Goal: Transaction & Acquisition: Purchase product/service

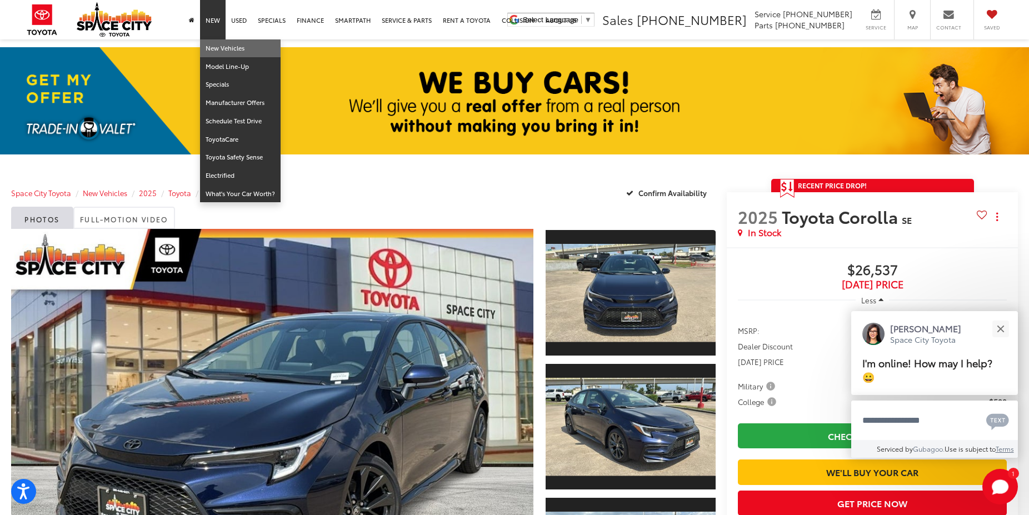
click at [217, 49] on link "New Vehicles" at bounding box center [240, 48] width 81 height 18
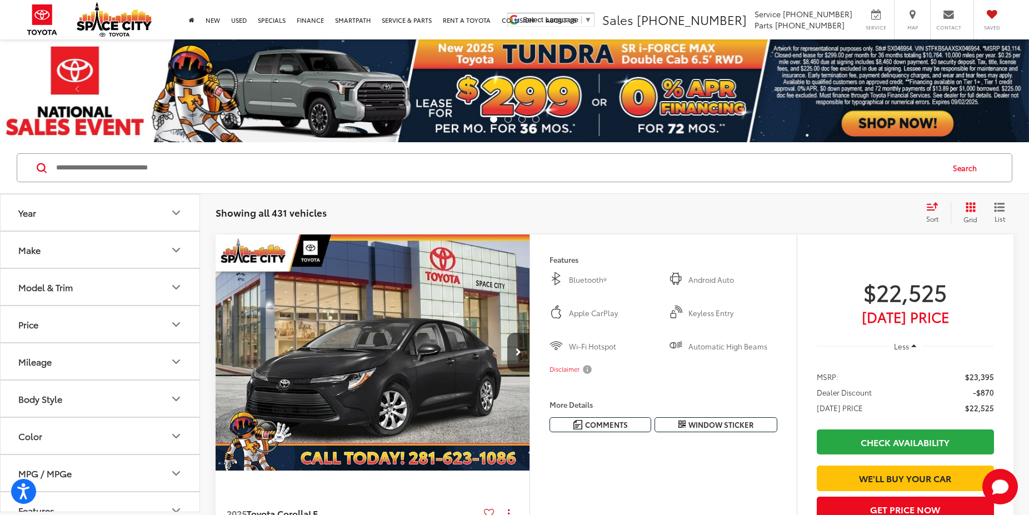
click at [77, 252] on button "Make" at bounding box center [101, 250] width 200 height 36
click at [53, 359] on div "Model & Trim" at bounding box center [45, 359] width 54 height 11
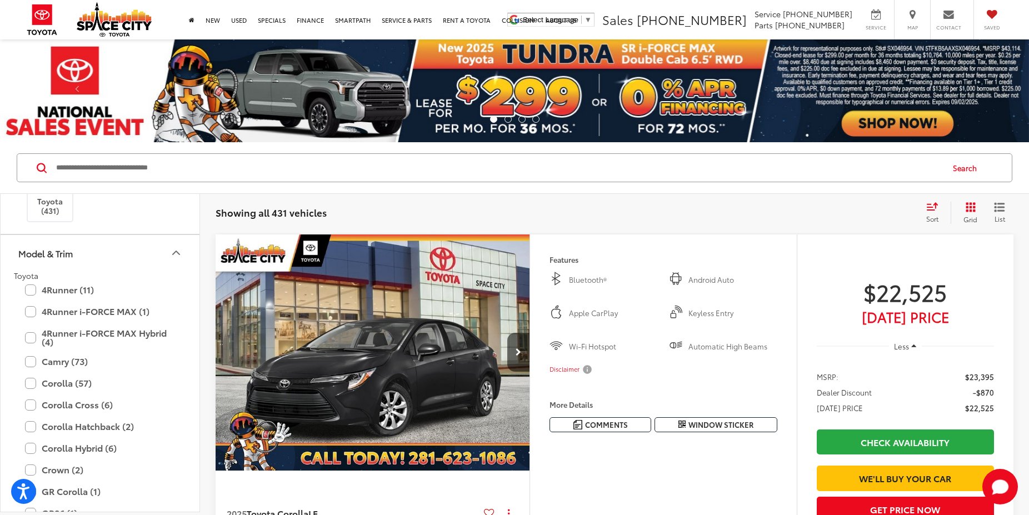
scroll to position [117, 0]
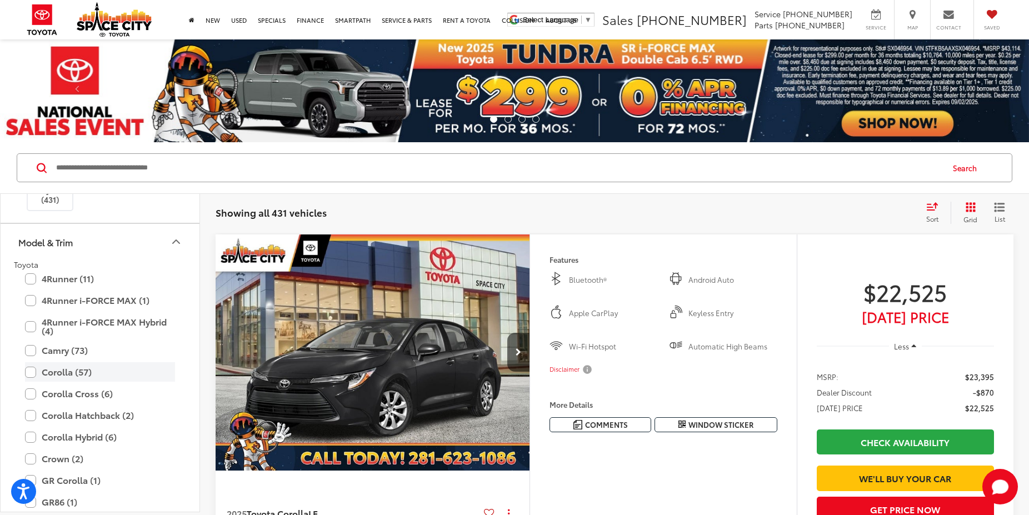
click at [30, 373] on label "Corolla (57)" at bounding box center [100, 371] width 150 height 19
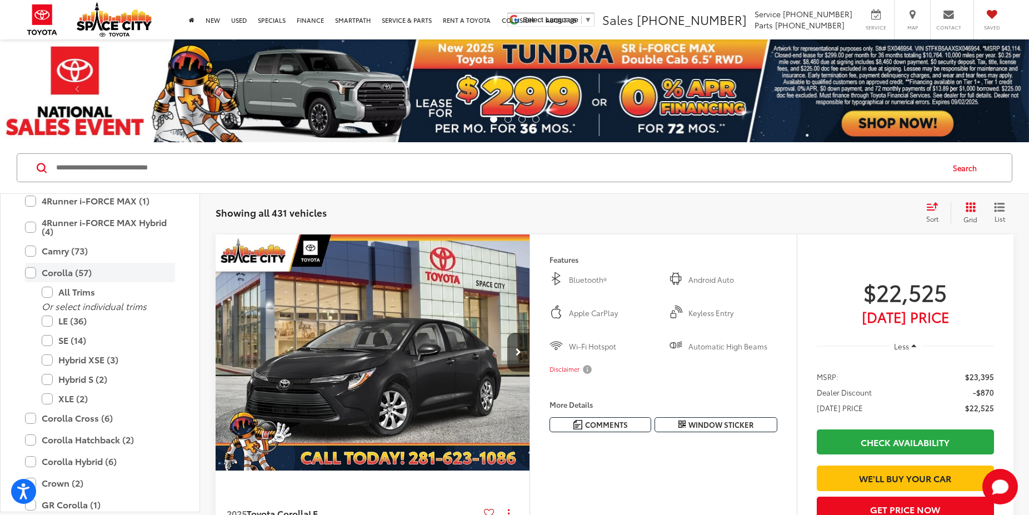
scroll to position [217, 0]
click at [47, 338] on label "SE (14)" at bounding box center [108, 339] width 133 height 19
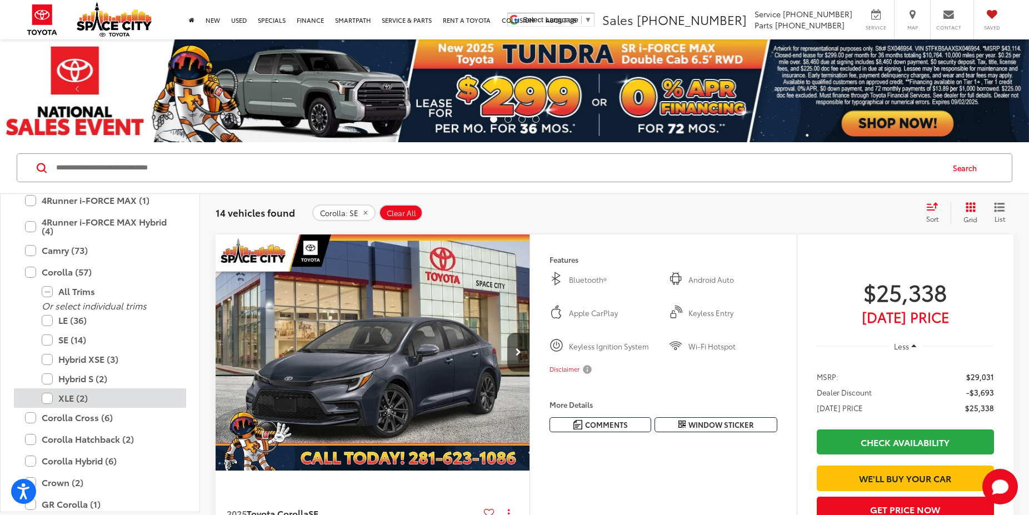
click at [45, 399] on label "XLE (2)" at bounding box center [108, 398] width 133 height 19
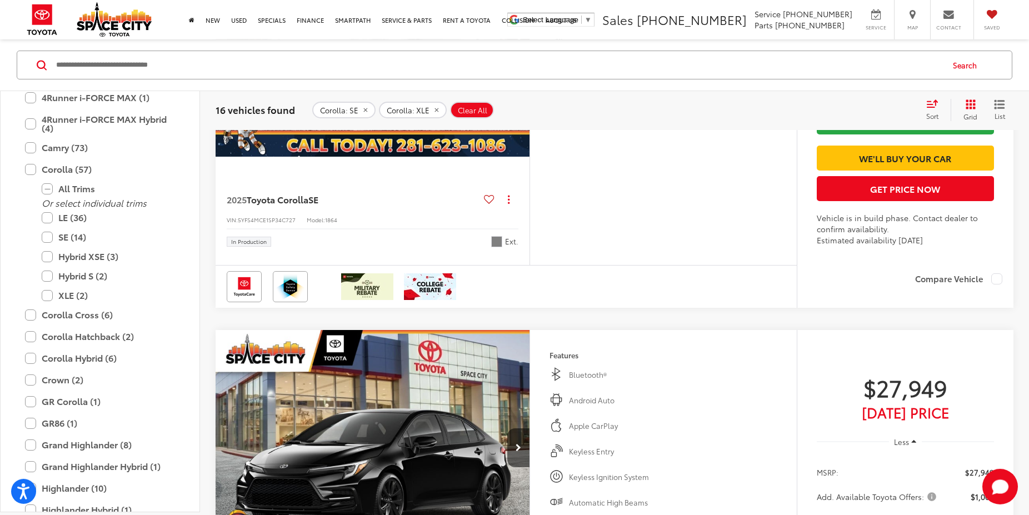
scroll to position [3515, 0]
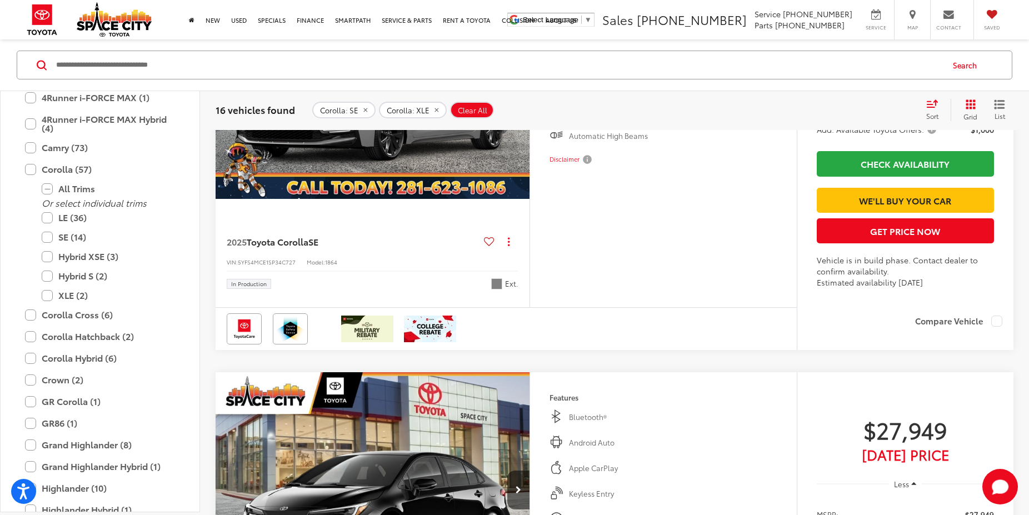
click at [516, 101] on button "Next image" at bounding box center [518, 81] width 22 height 39
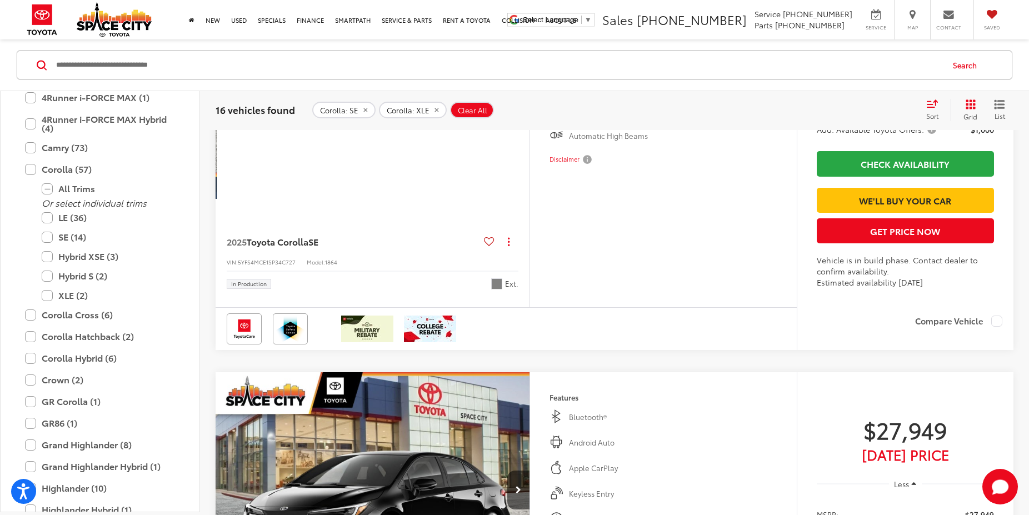
scroll to position [0, 316]
click at [516, 101] on button "Next image" at bounding box center [518, 81] width 22 height 39
click at [516, 85] on icon "Next image" at bounding box center [519, 81] width 6 height 8
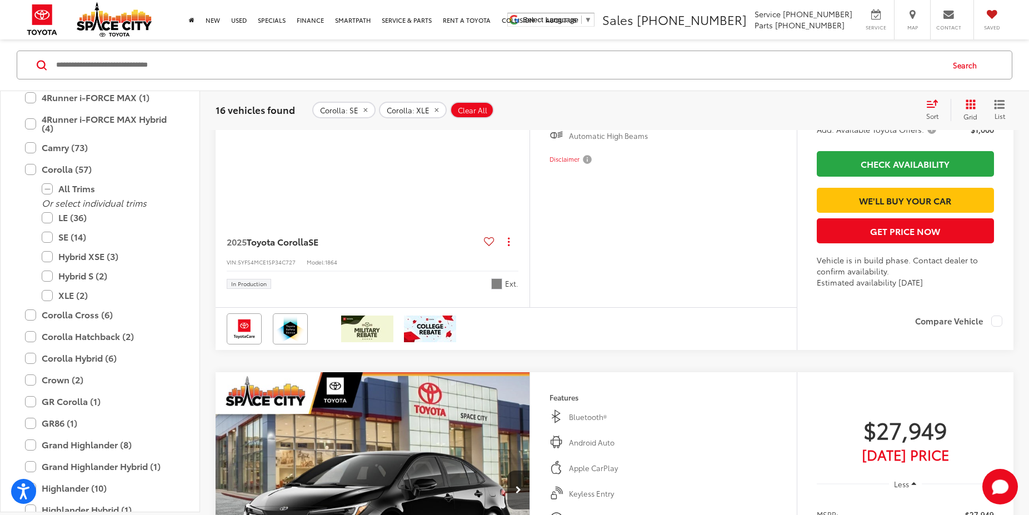
click at [516, 85] on icon "Next image" at bounding box center [519, 81] width 6 height 8
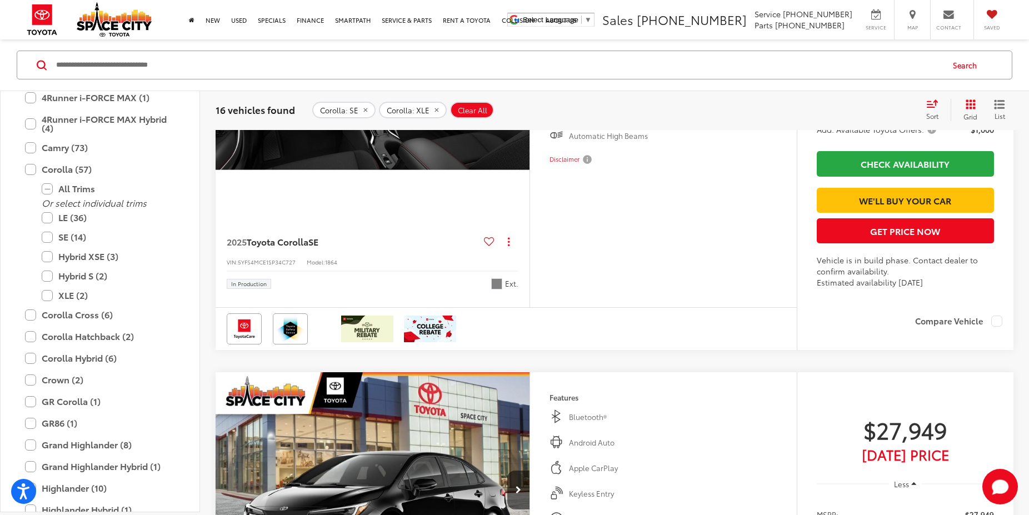
scroll to position [0, 1263]
click at [516, 85] on icon "Next image" at bounding box center [519, 81] width 6 height 8
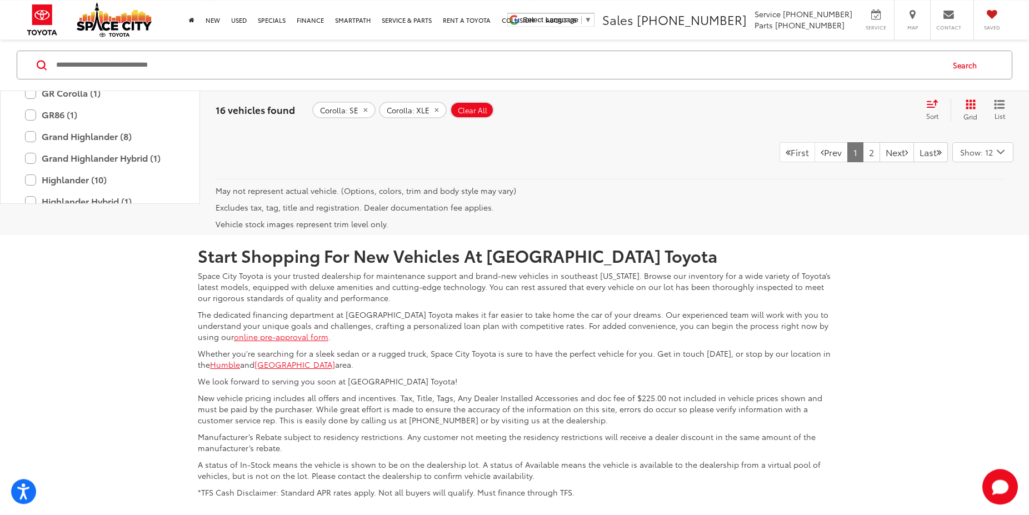
scroll to position [5145, 0]
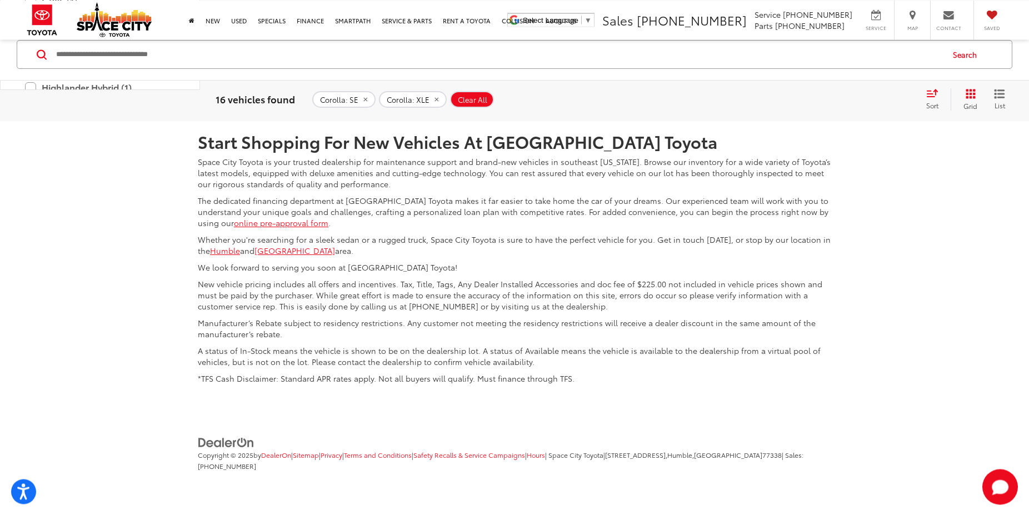
click at [863, 48] on link "2" at bounding box center [871, 38] width 17 height 20
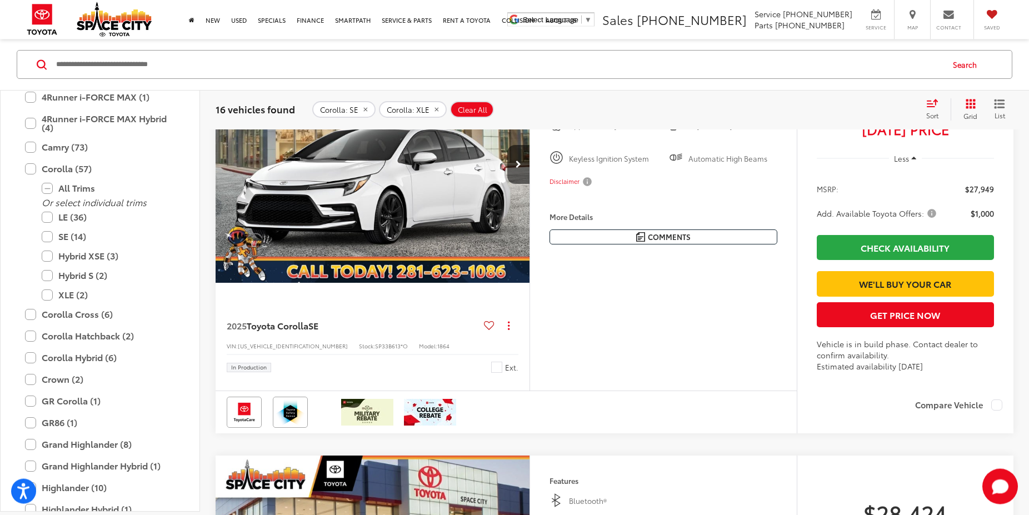
scroll to position [173, 0]
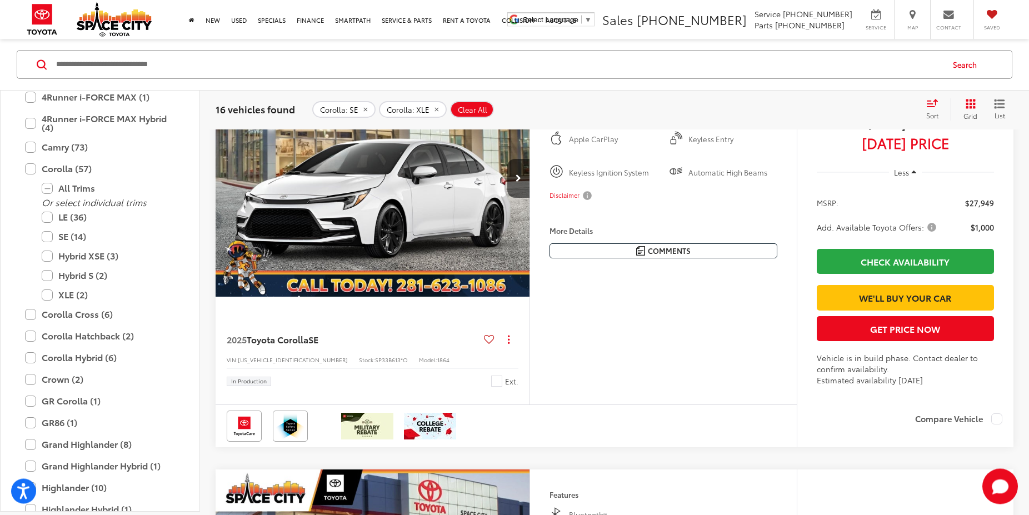
click at [360, 187] on img "2025 Toyota Corolla SE 0" at bounding box center [373, 179] width 316 height 237
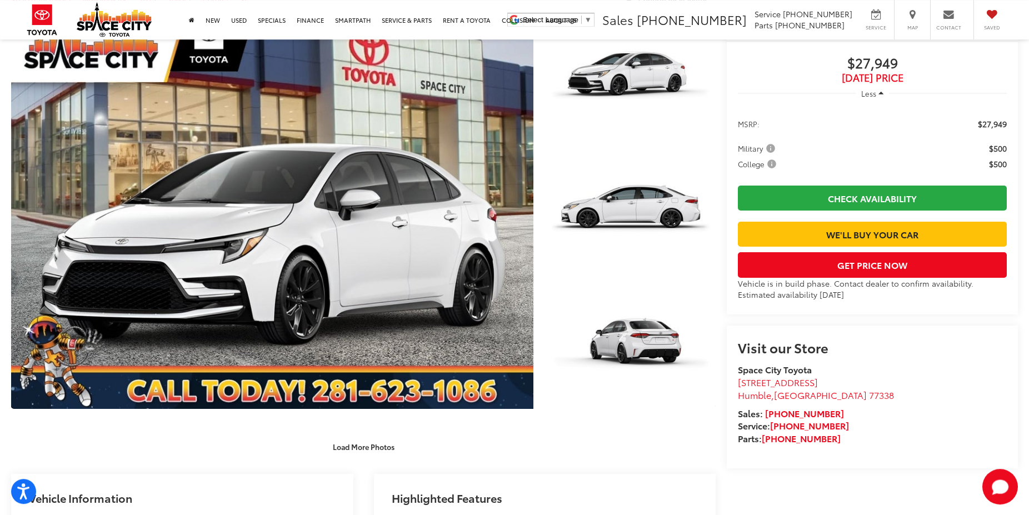
scroll to position [198, 0]
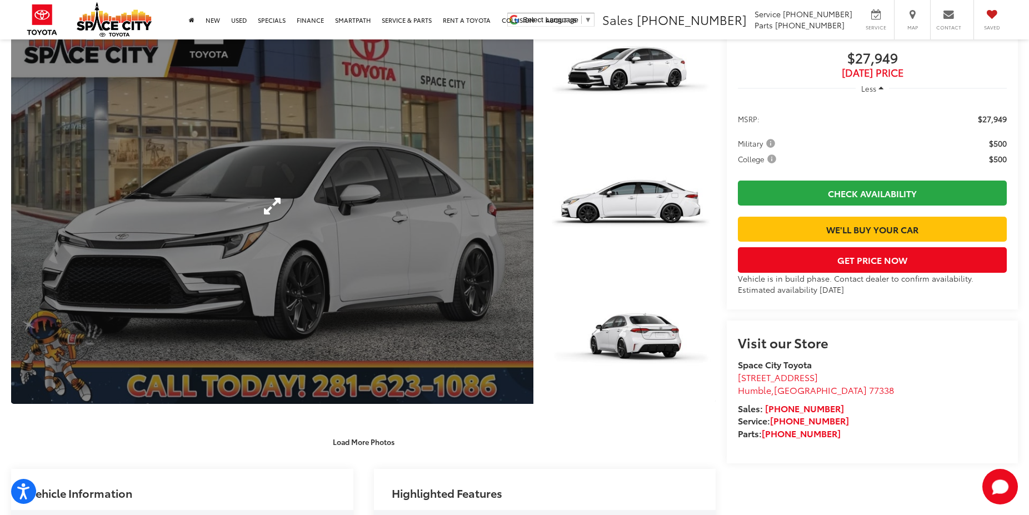
click at [313, 226] on link "Expand Photo 0" at bounding box center [272, 206] width 522 height 396
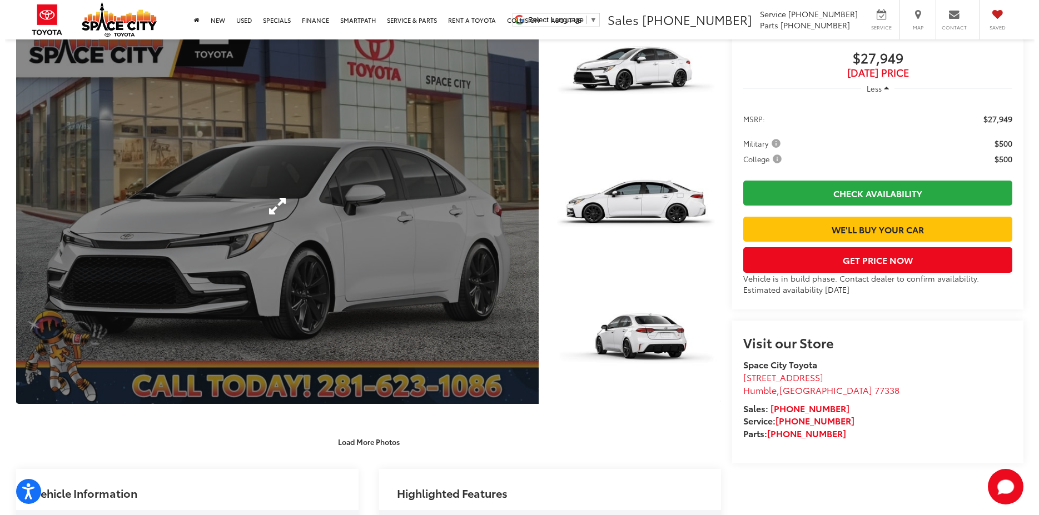
scroll to position [199, 0]
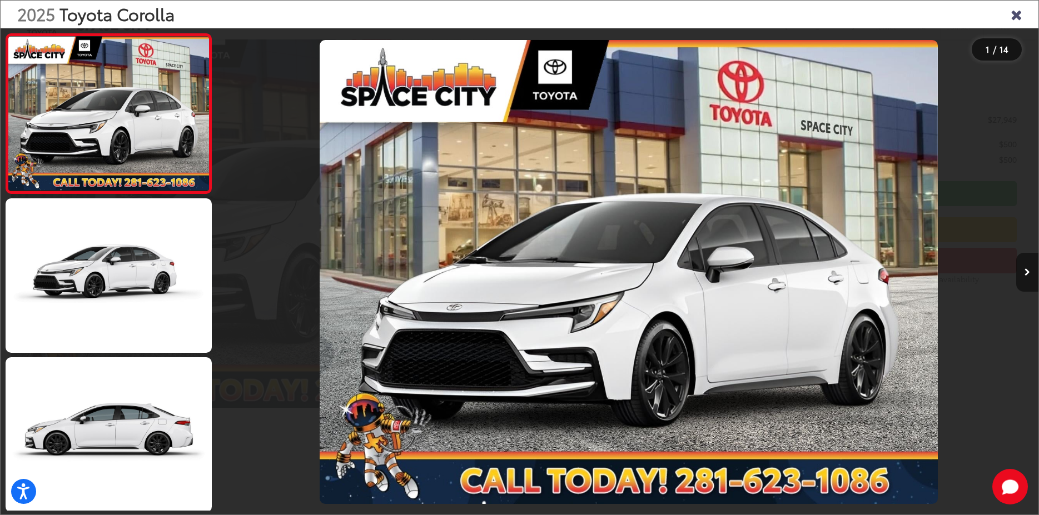
click at [1029, 270] on icon "Next image" at bounding box center [1027, 272] width 6 height 8
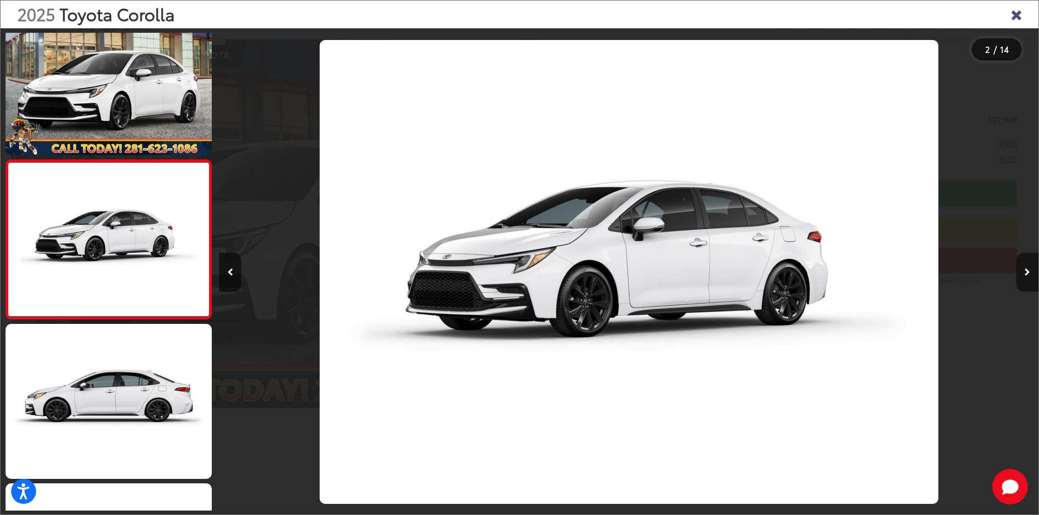
scroll to position [0, 819]
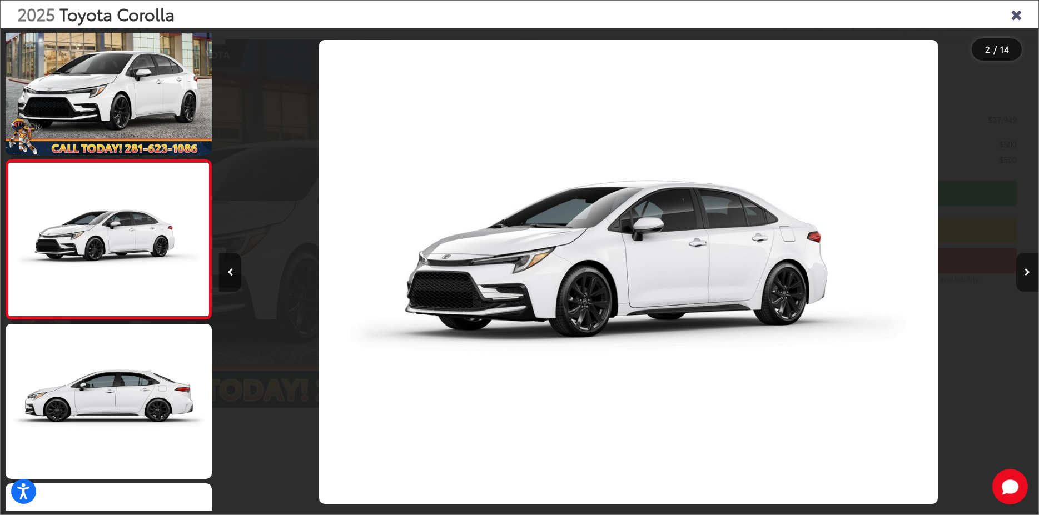
click at [1029, 270] on icon "Next image" at bounding box center [1027, 272] width 6 height 8
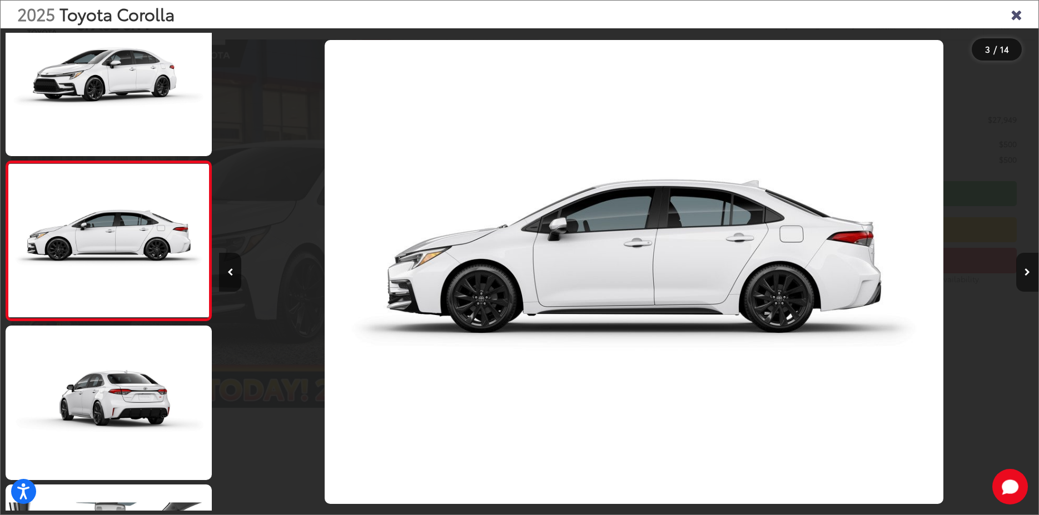
scroll to position [192, 0]
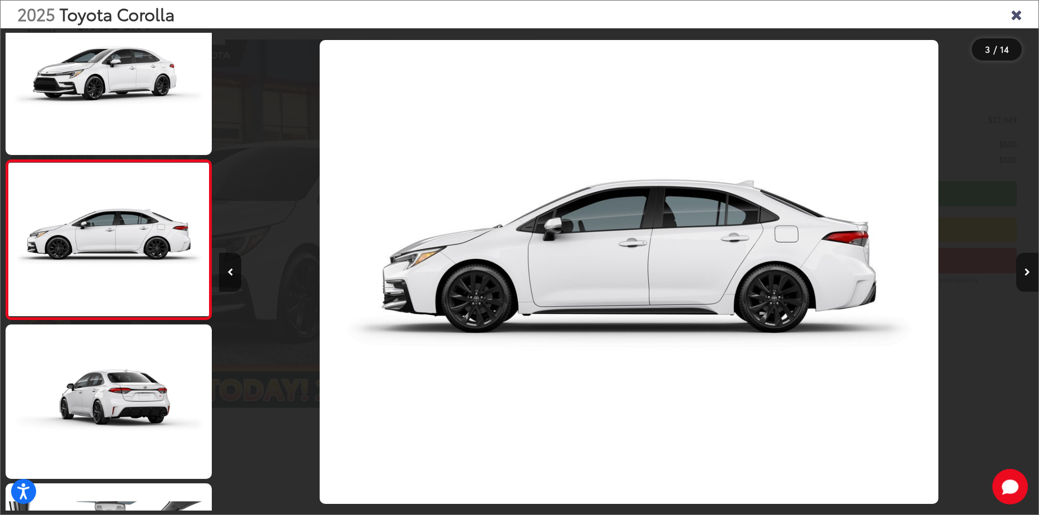
click at [1029, 270] on icon "Next image" at bounding box center [1027, 272] width 6 height 8
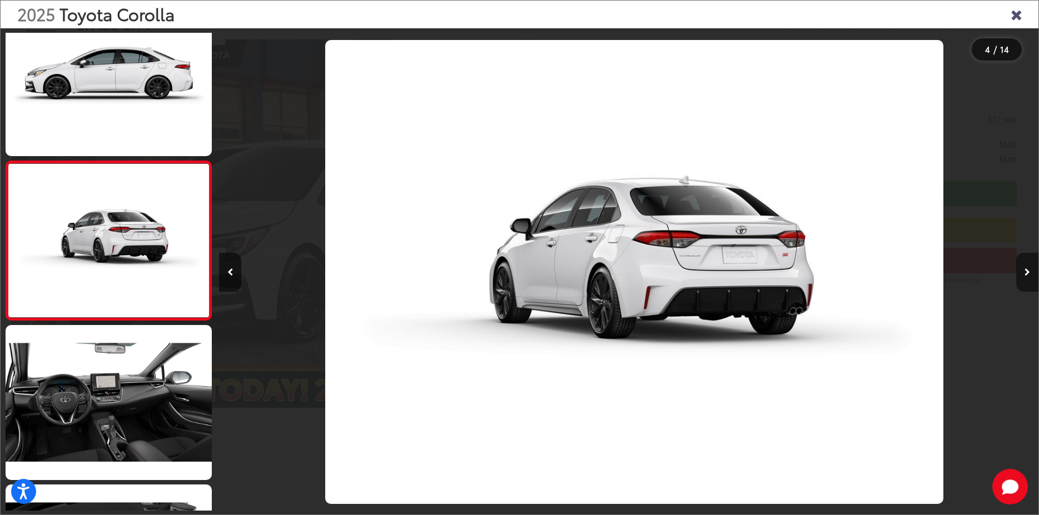
scroll to position [0, 0]
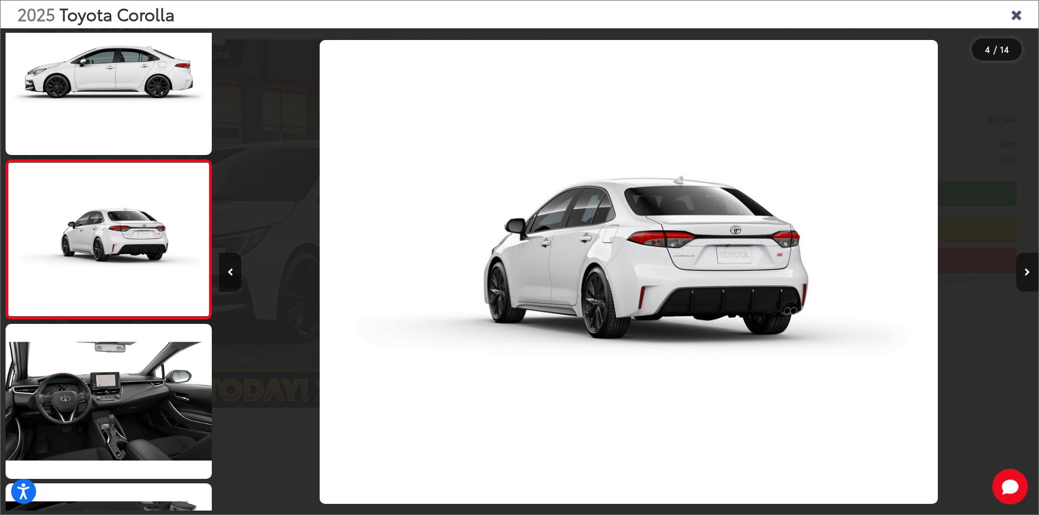
click at [1029, 270] on icon "Next image" at bounding box center [1027, 272] width 6 height 8
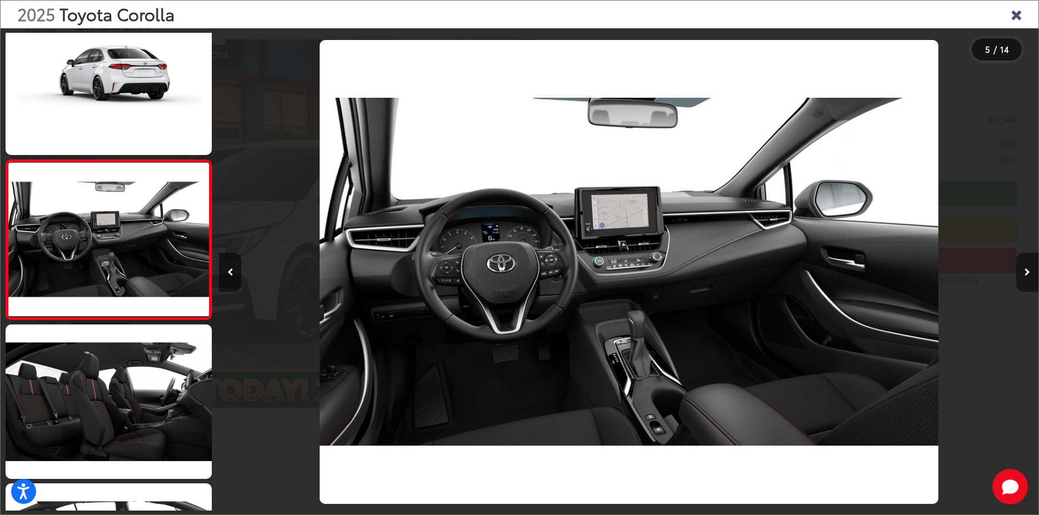
click at [1029, 270] on icon "Next image" at bounding box center [1027, 272] width 6 height 8
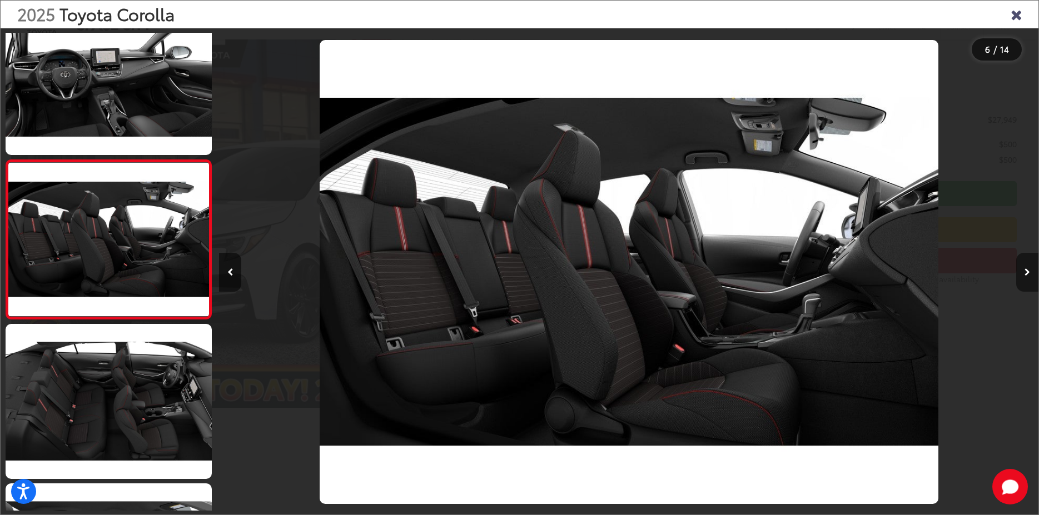
click at [1029, 270] on icon "Next image" at bounding box center [1027, 272] width 6 height 8
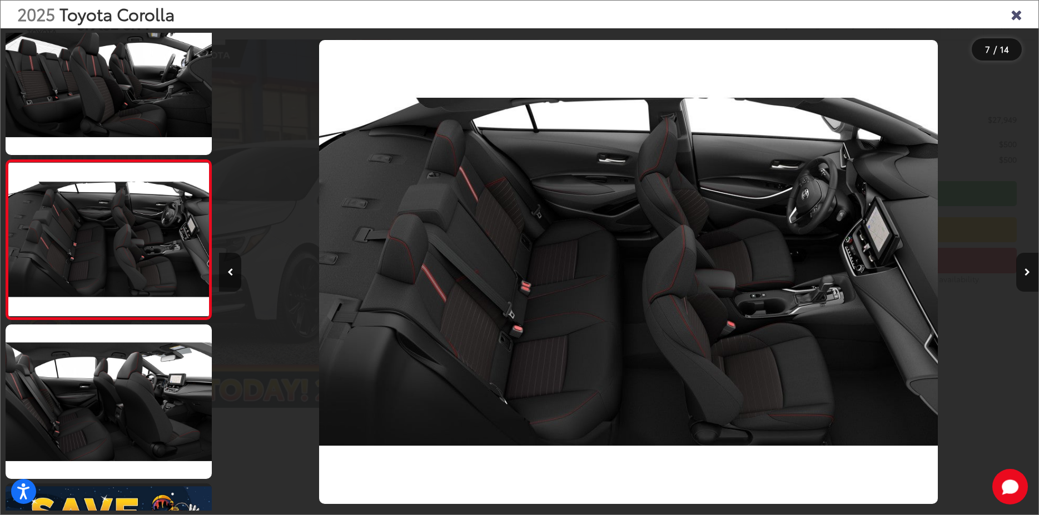
click at [1029, 270] on icon "Next image" at bounding box center [1027, 272] width 6 height 8
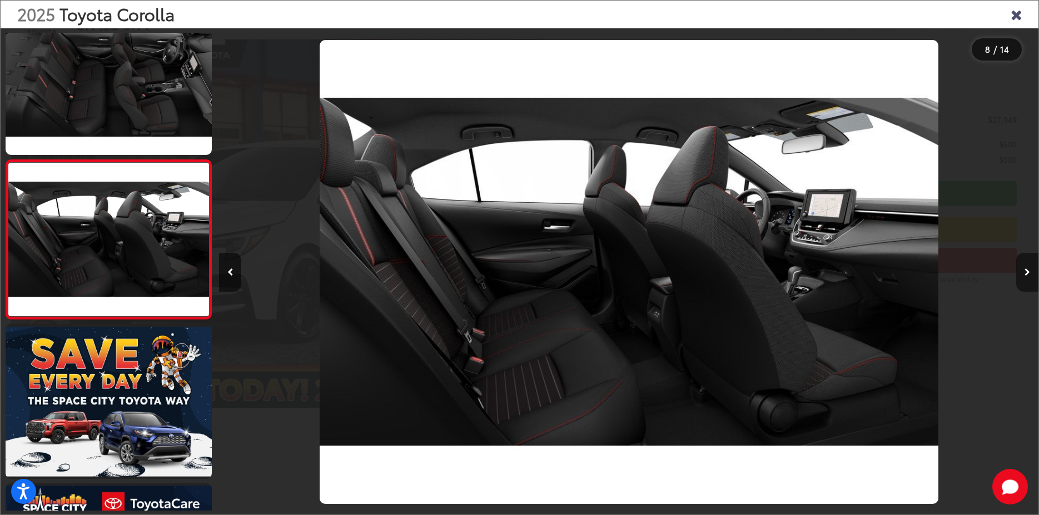
click at [1029, 270] on icon "Next image" at bounding box center [1027, 272] width 6 height 8
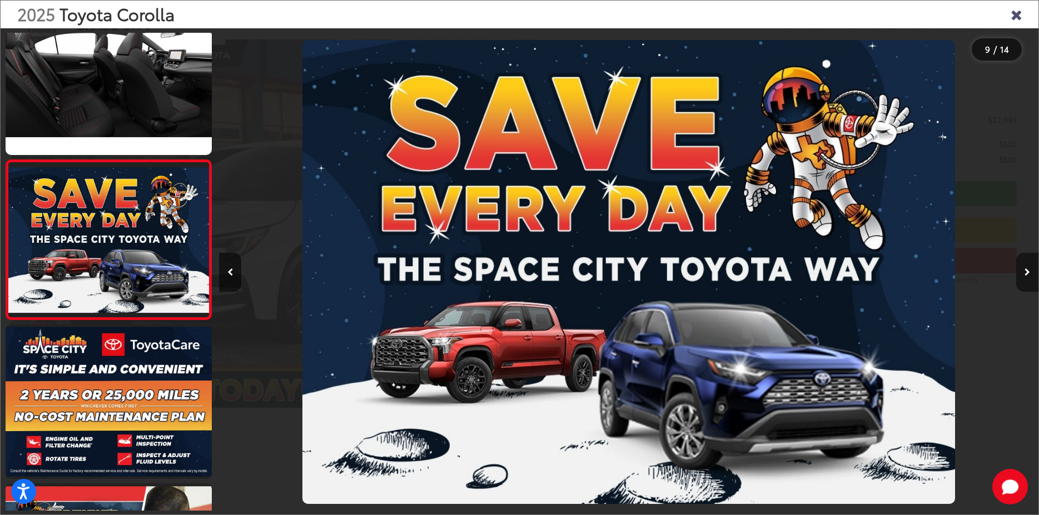
click at [1029, 270] on icon "Next image" at bounding box center [1027, 272] width 6 height 8
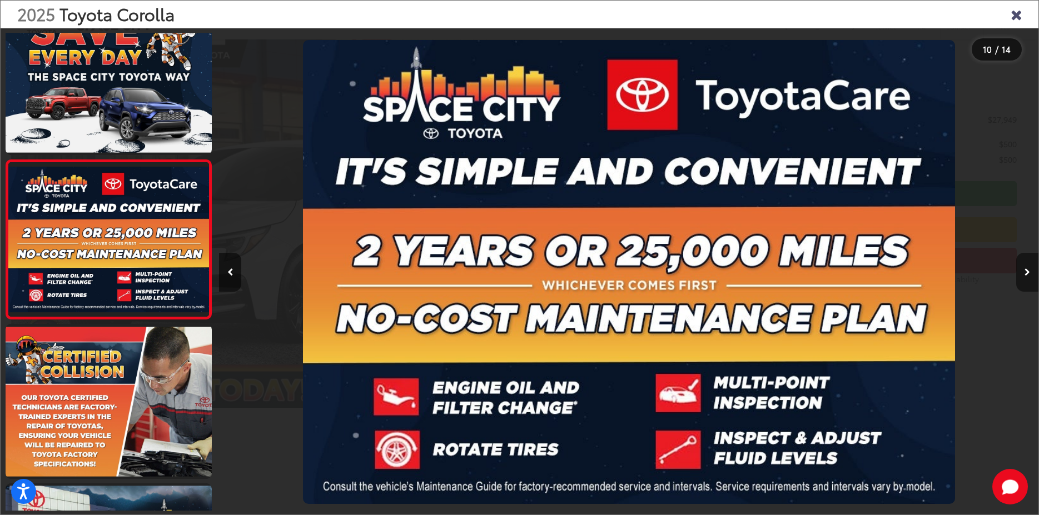
click at [1029, 270] on icon "Next image" at bounding box center [1027, 272] width 6 height 8
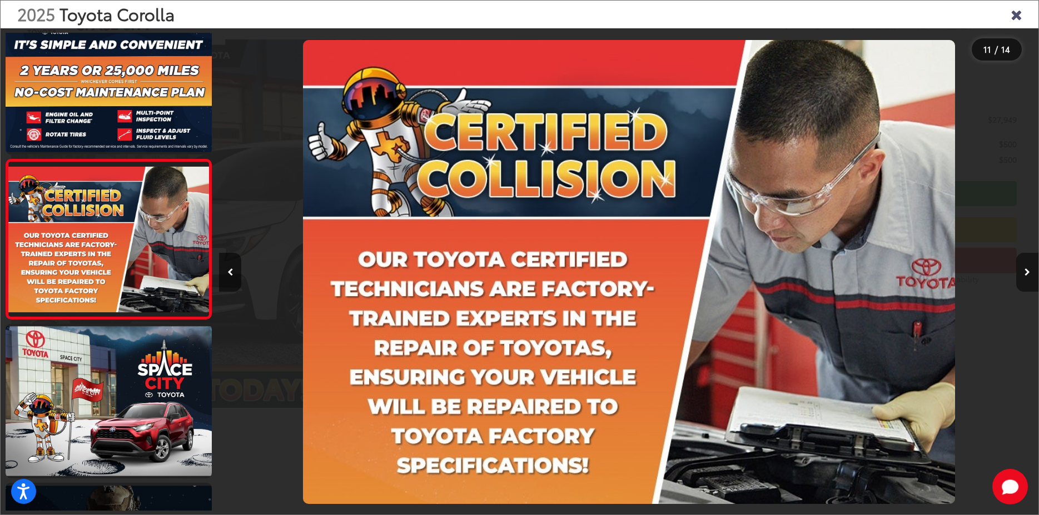
click at [1027, 271] on icon "Next image" at bounding box center [1027, 272] width 6 height 8
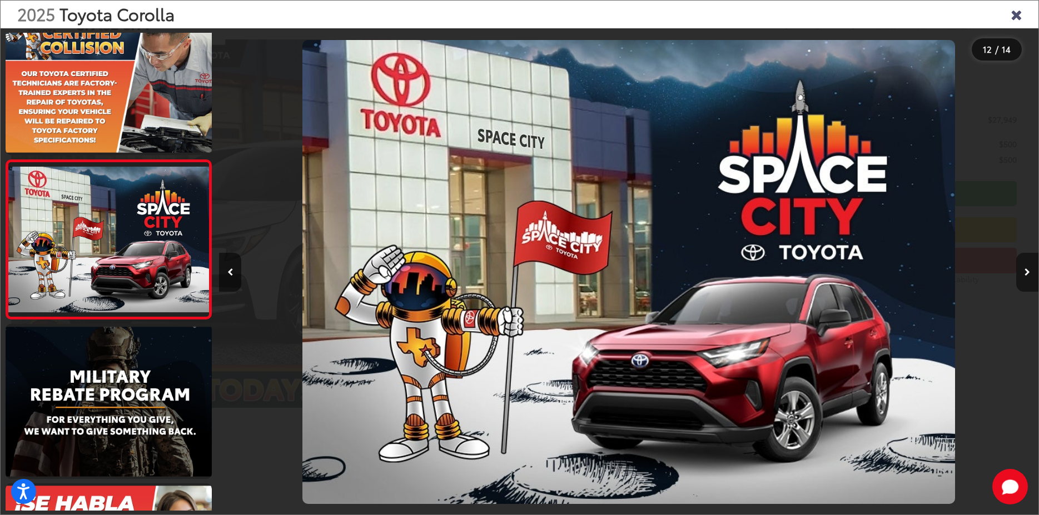
click at [1027, 271] on icon "Next image" at bounding box center [1027, 272] width 6 height 8
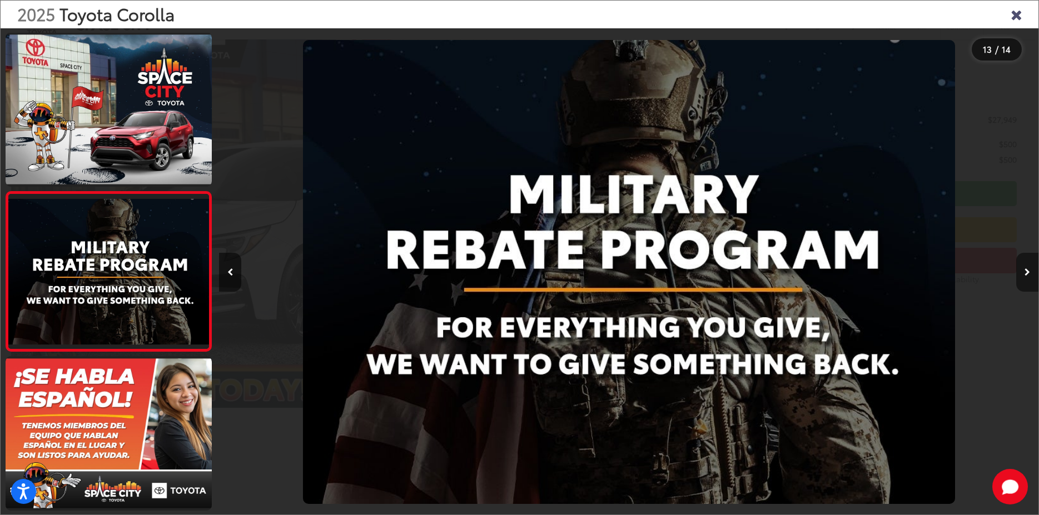
click at [1024, 271] on button "Next image" at bounding box center [1027, 272] width 22 height 39
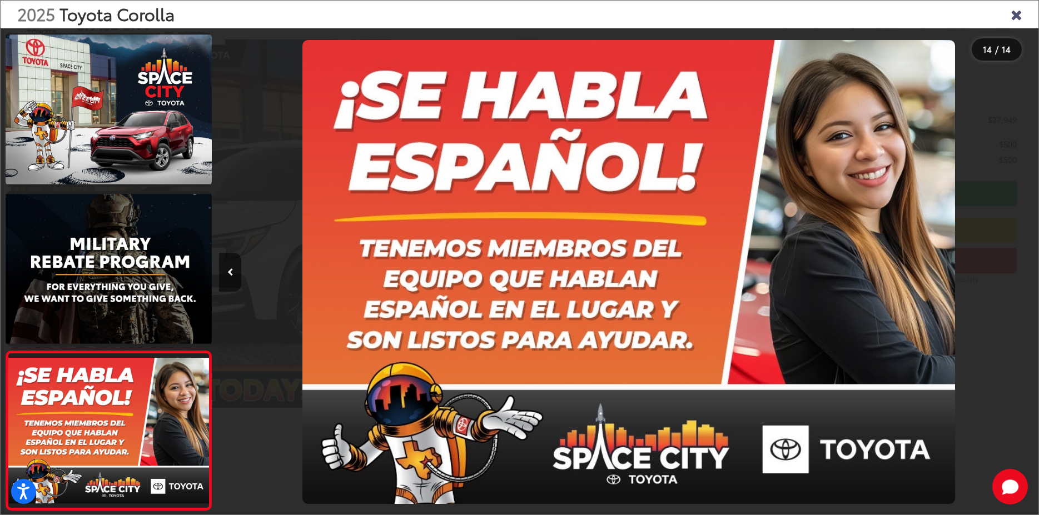
click at [1014, 9] on icon "Close gallery" at bounding box center [1015, 14] width 11 height 14
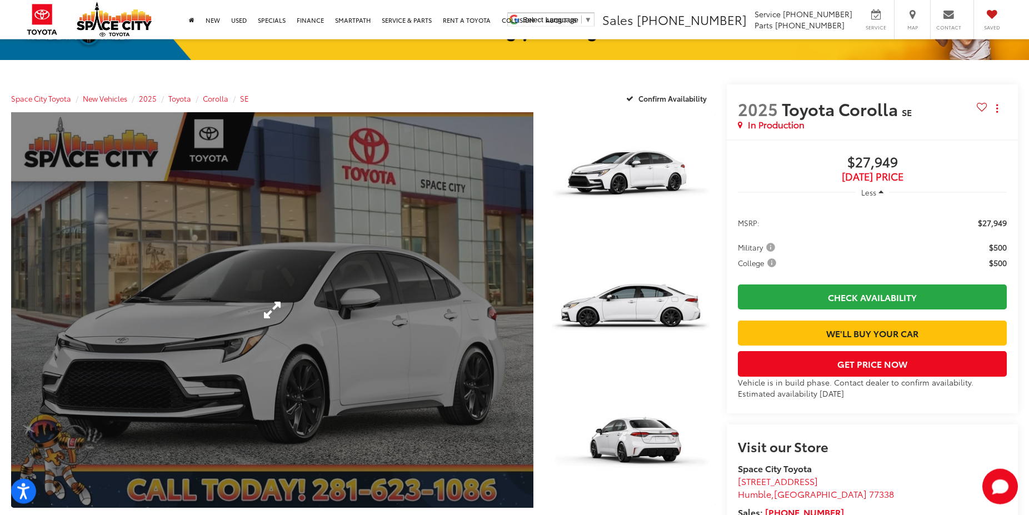
scroll to position [85, 0]
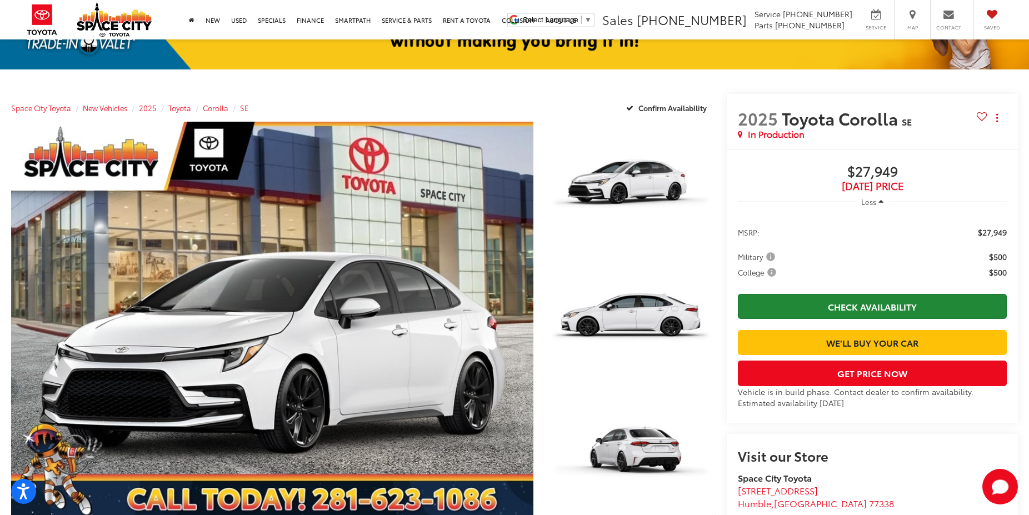
click at [869, 302] on link "Check Availability" at bounding box center [872, 306] width 269 height 25
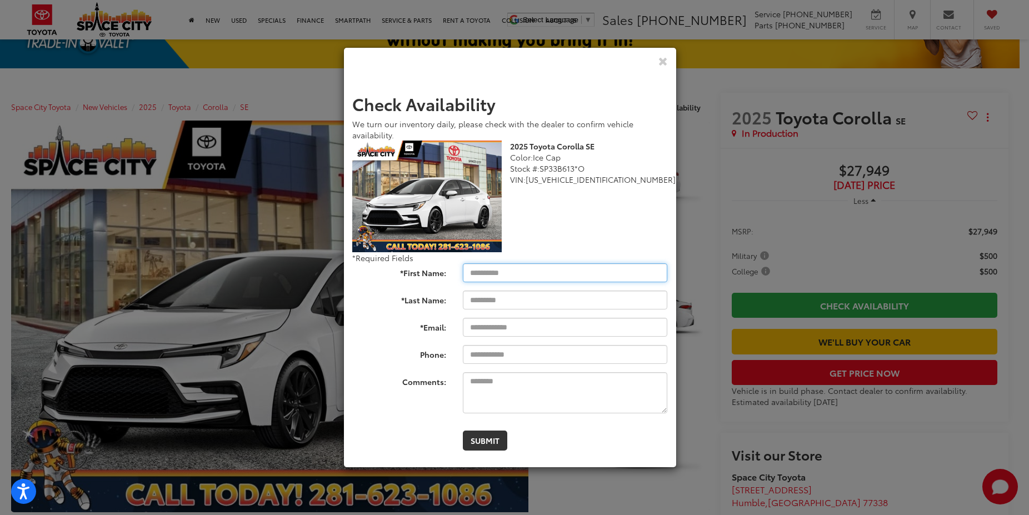
click at [484, 274] on input "*First Name:" at bounding box center [565, 272] width 205 height 19
type input "******"
type input "***"
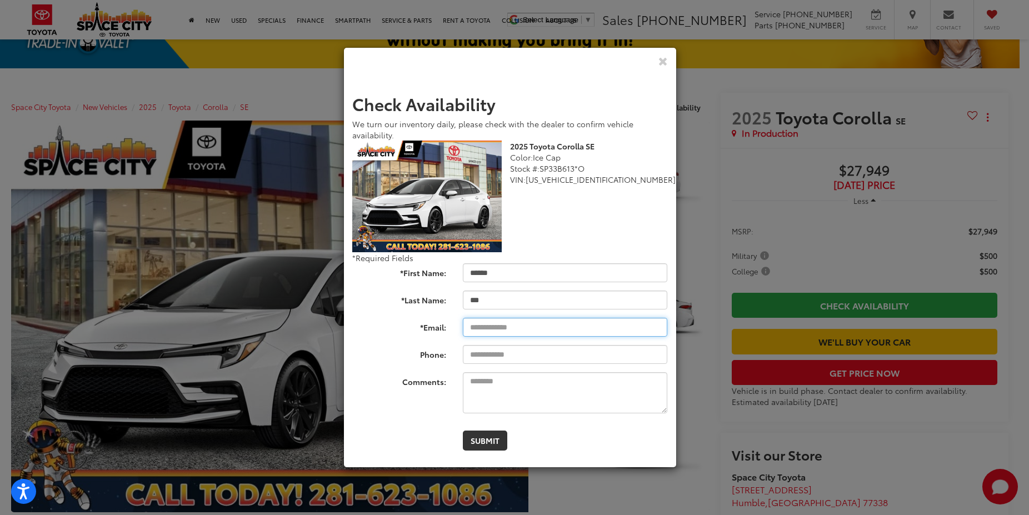
type input "**********"
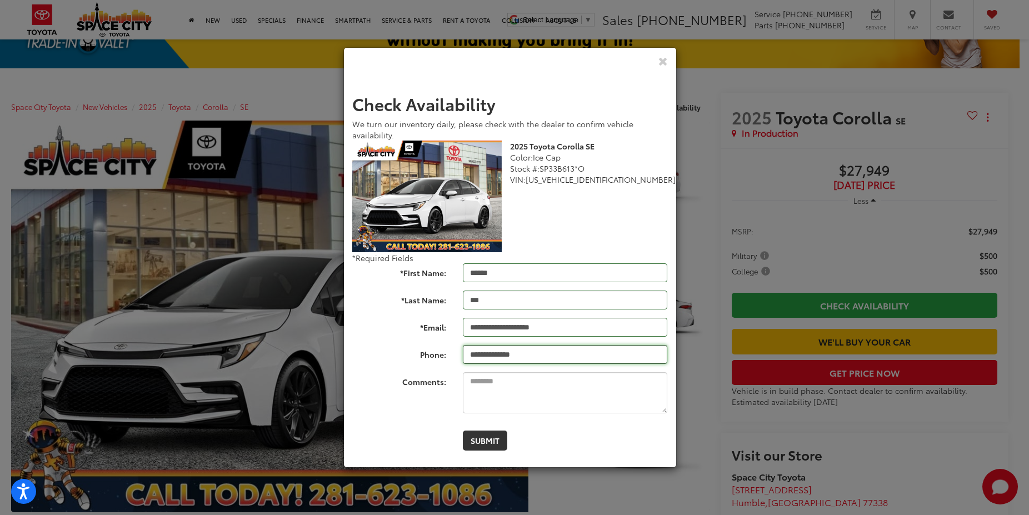
type input "**********"
click at [489, 445] on button "Submit" at bounding box center [485, 441] width 44 height 20
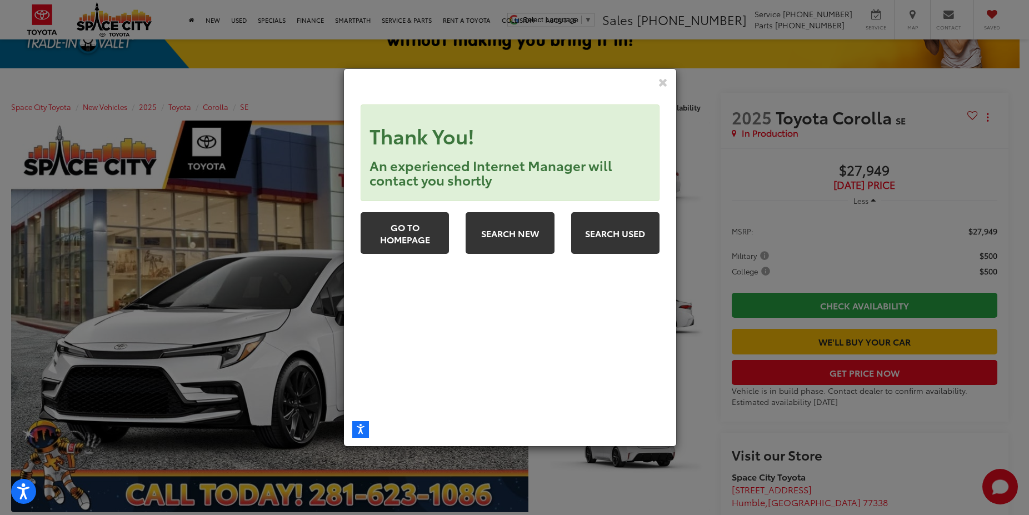
click at [241, 19] on div "**********" at bounding box center [514, 257] width 1029 height 515
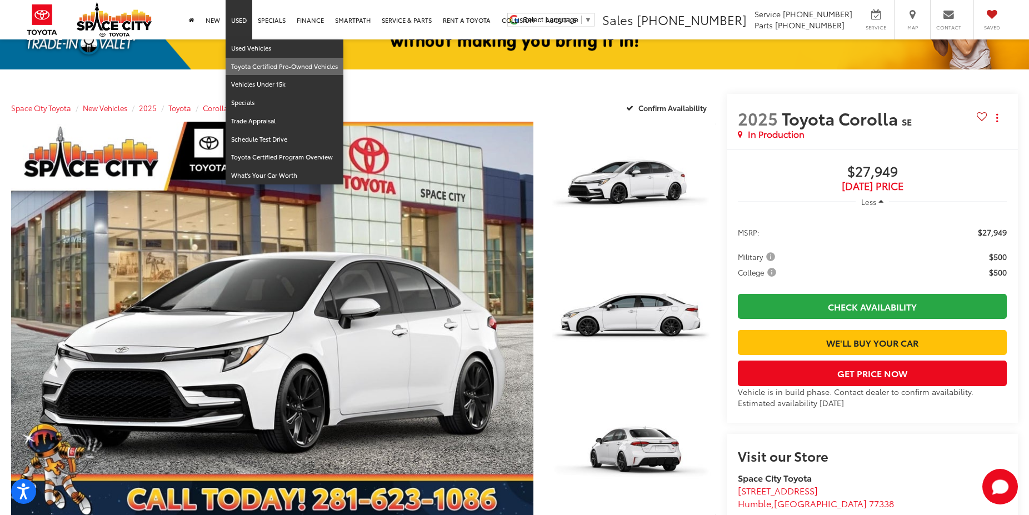
click at [258, 62] on link "Toyota Certified Pre-Owned Vehicles" at bounding box center [285, 67] width 118 height 18
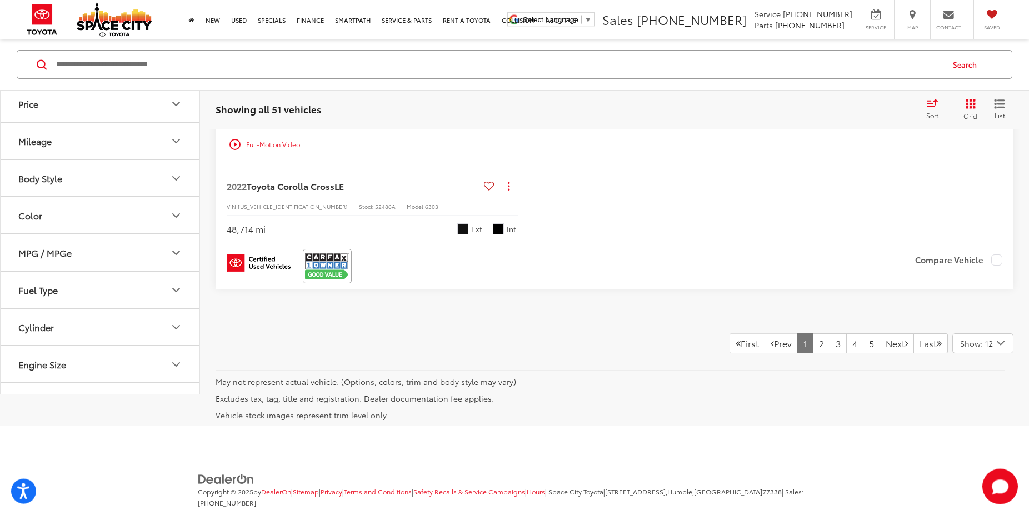
scroll to position [4974, 0]
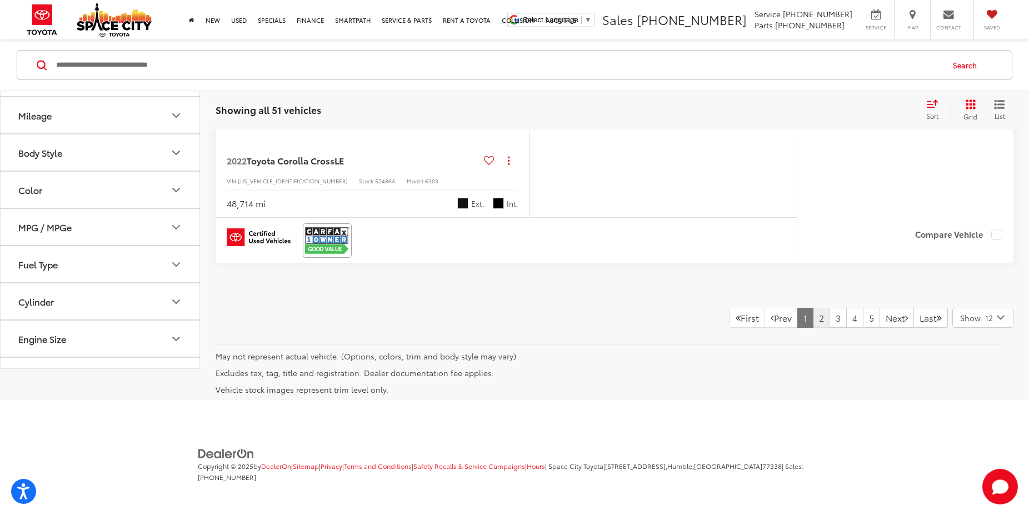
click at [813, 317] on link "2" at bounding box center [821, 318] width 17 height 20
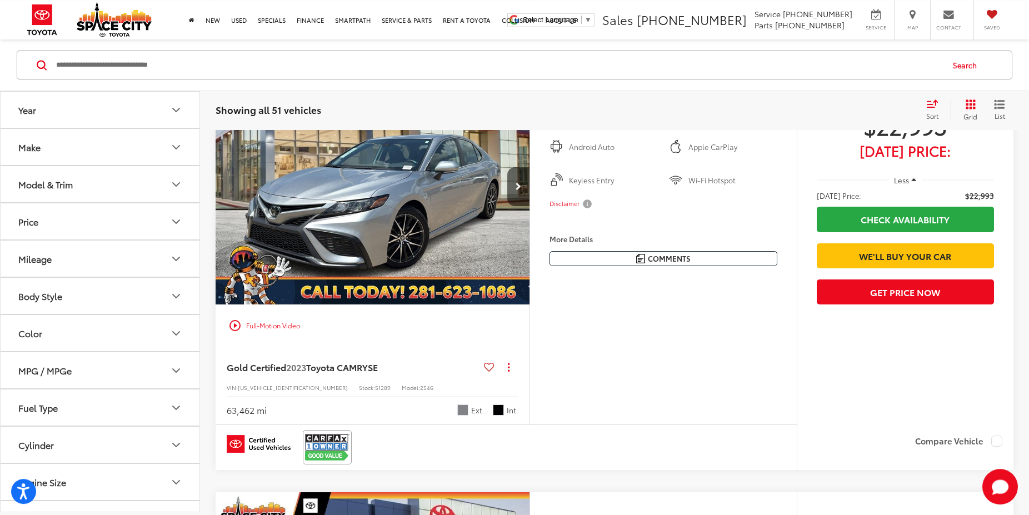
scroll to position [571, 0]
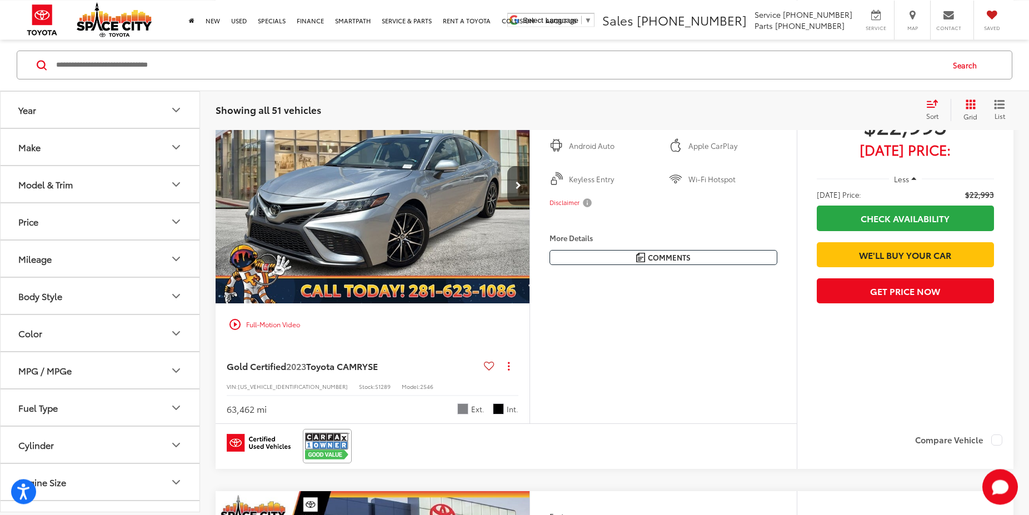
click at [336, 447] on img at bounding box center [327, 445] width 44 height 29
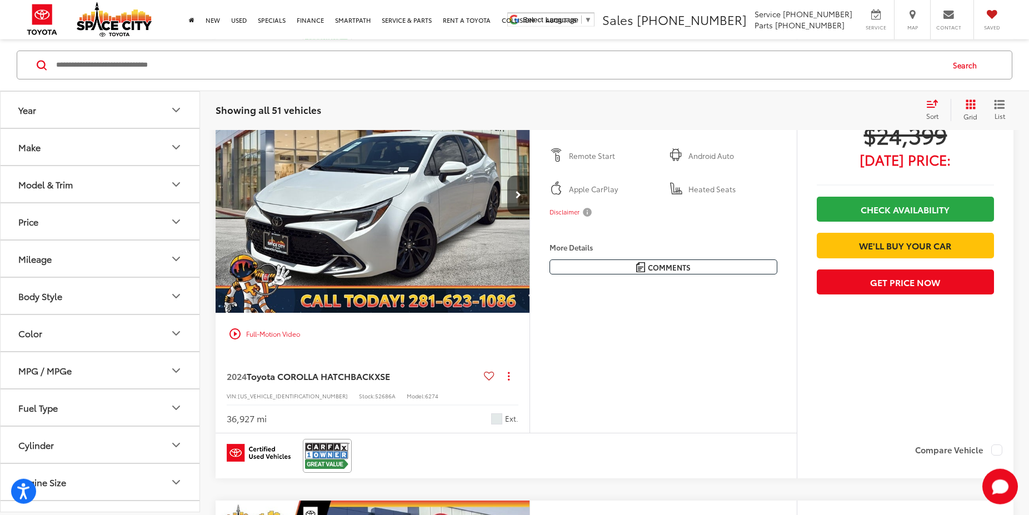
scroll to position [1435, 0]
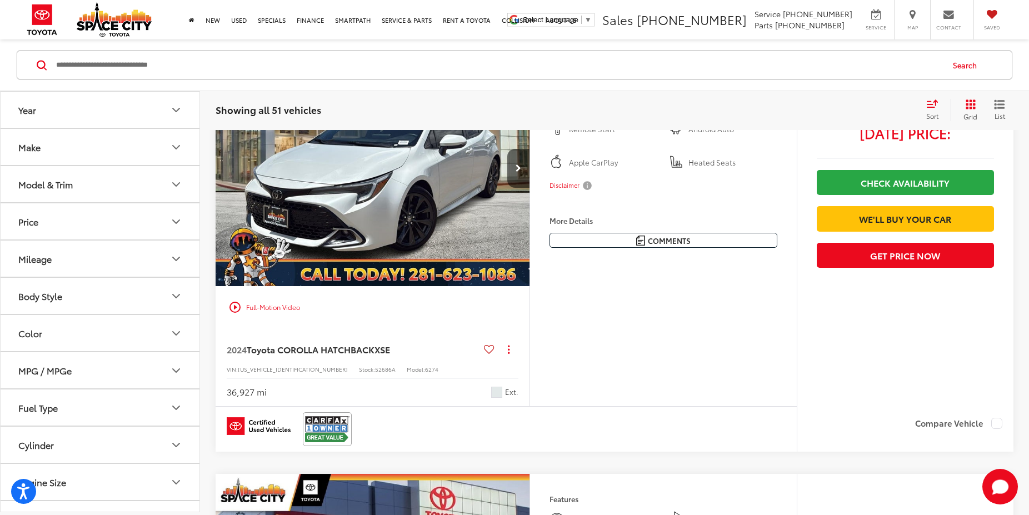
click at [327, 426] on img at bounding box center [327, 429] width 44 height 29
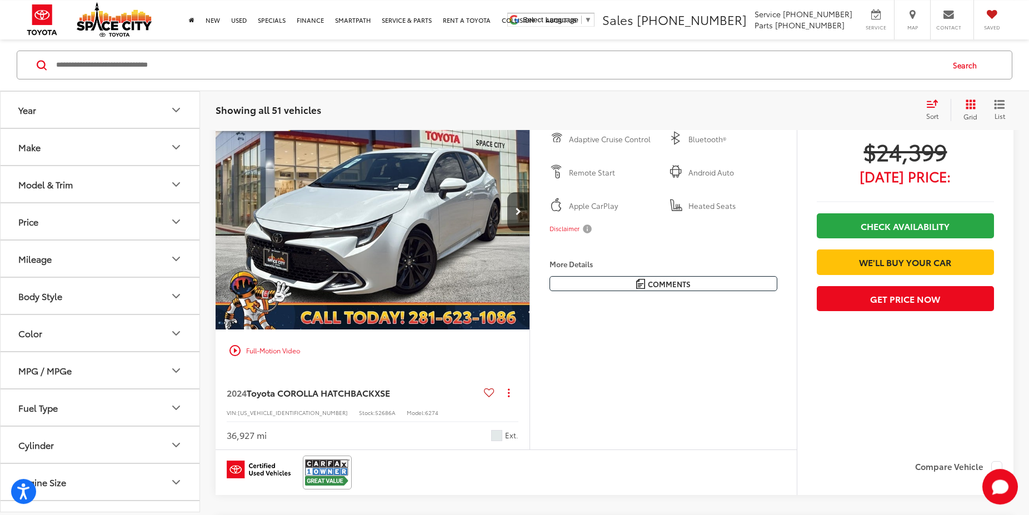
scroll to position [1393, 0]
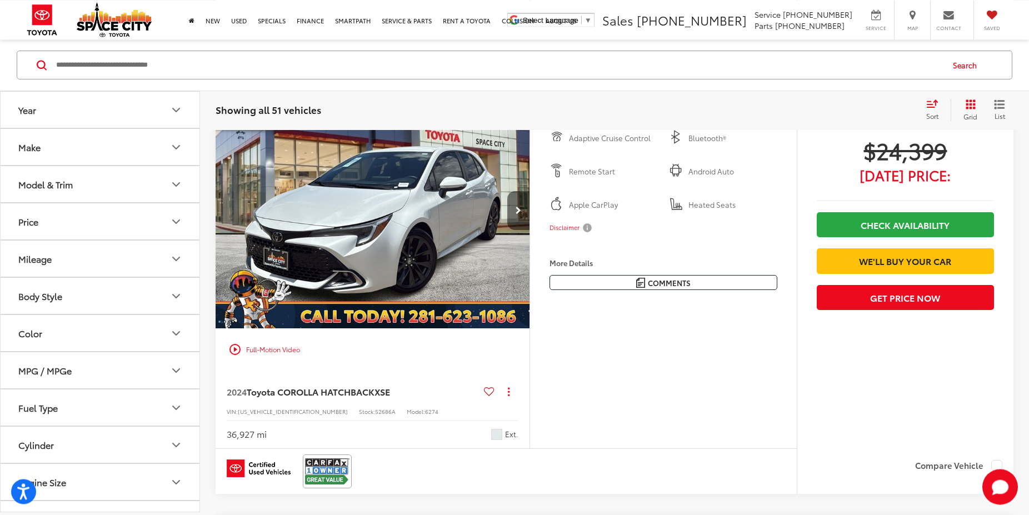
click at [517, 206] on button "Next image" at bounding box center [518, 210] width 22 height 39
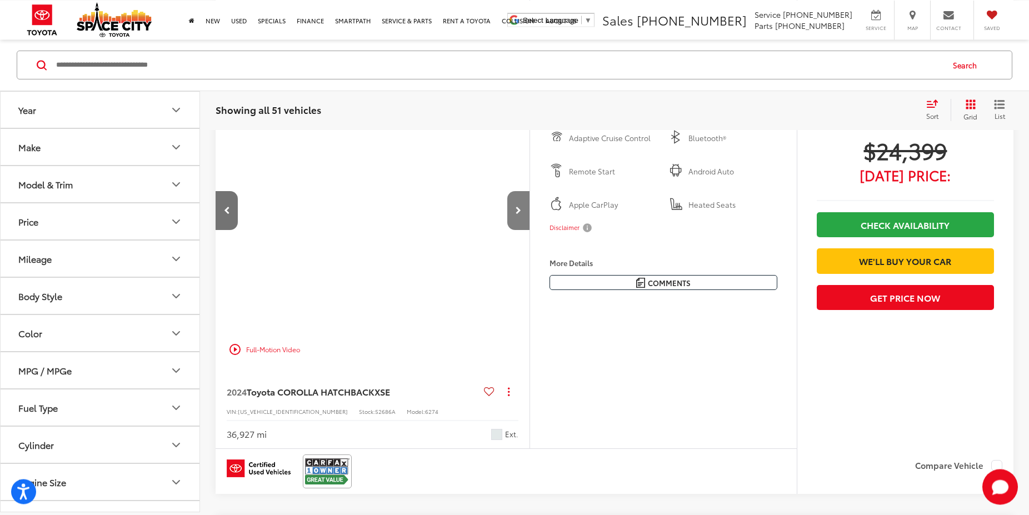
scroll to position [0, 316]
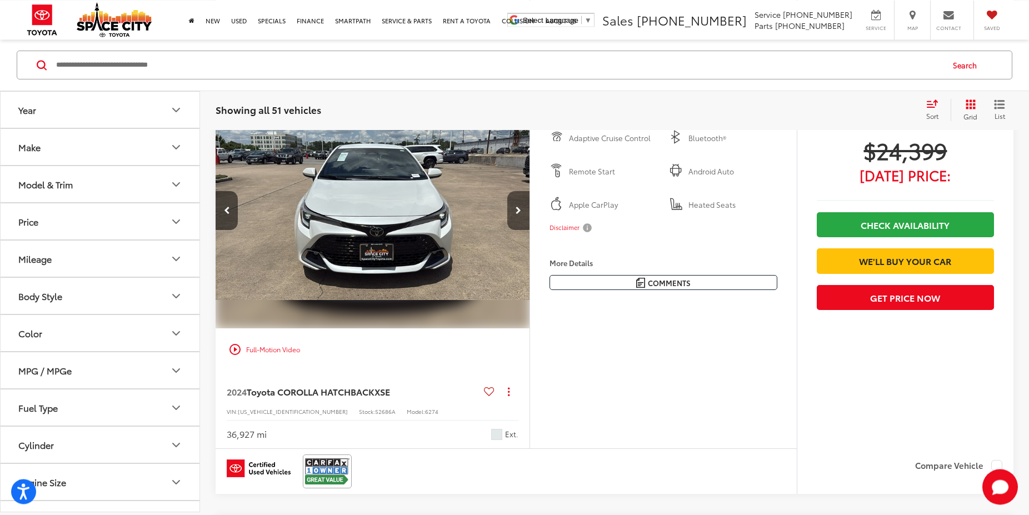
click at [517, 206] on button "Next image" at bounding box center [518, 210] width 22 height 39
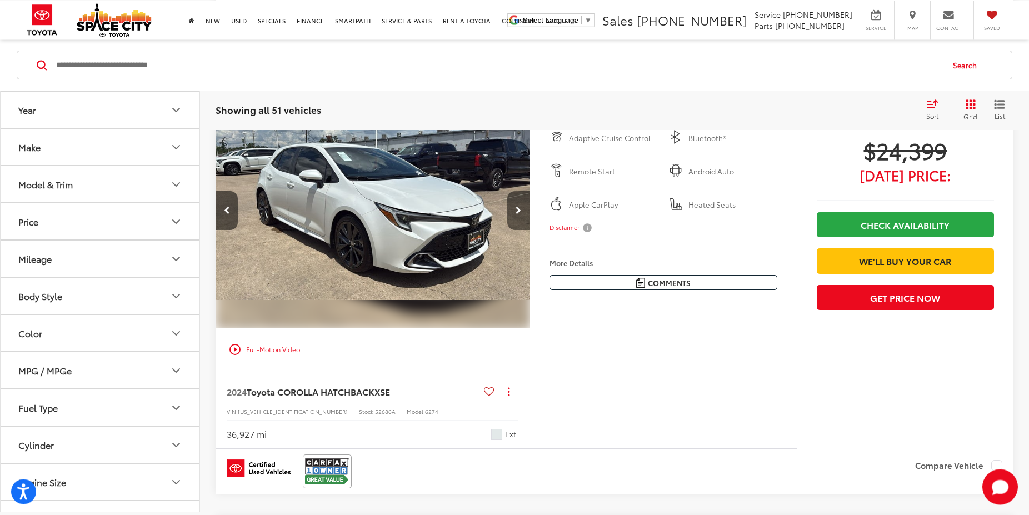
scroll to position [0, 631]
click at [517, 206] on button "Next image" at bounding box center [518, 210] width 22 height 39
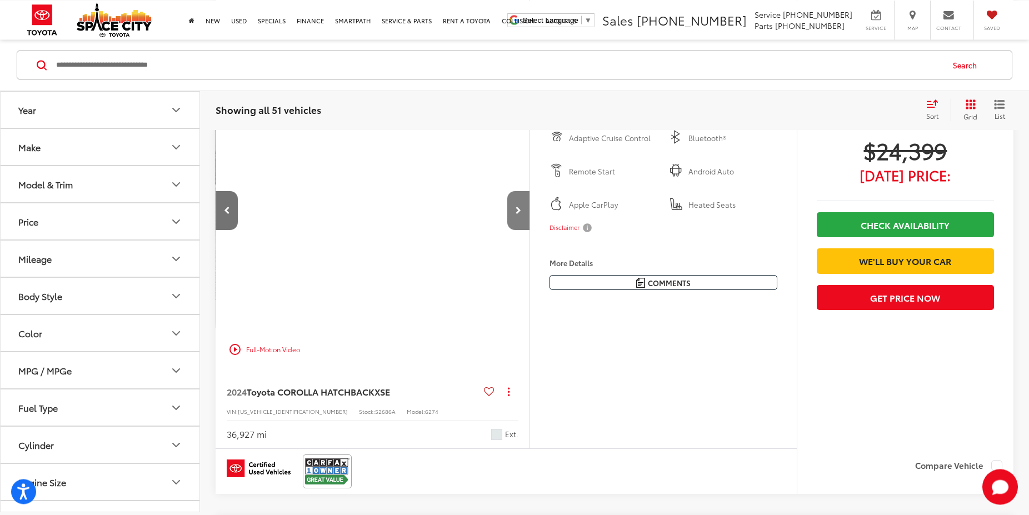
scroll to position [0, 947]
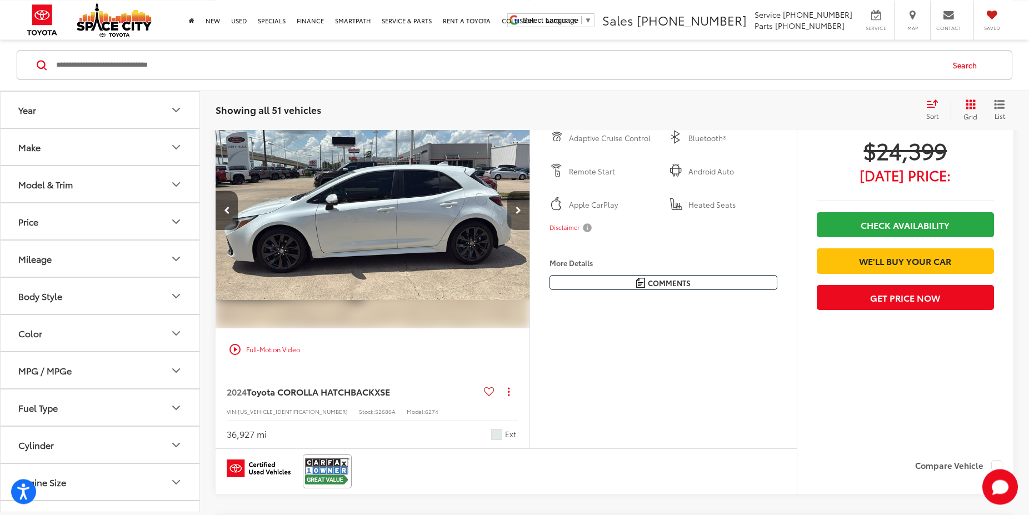
click at [517, 206] on button "Next image" at bounding box center [518, 210] width 22 height 39
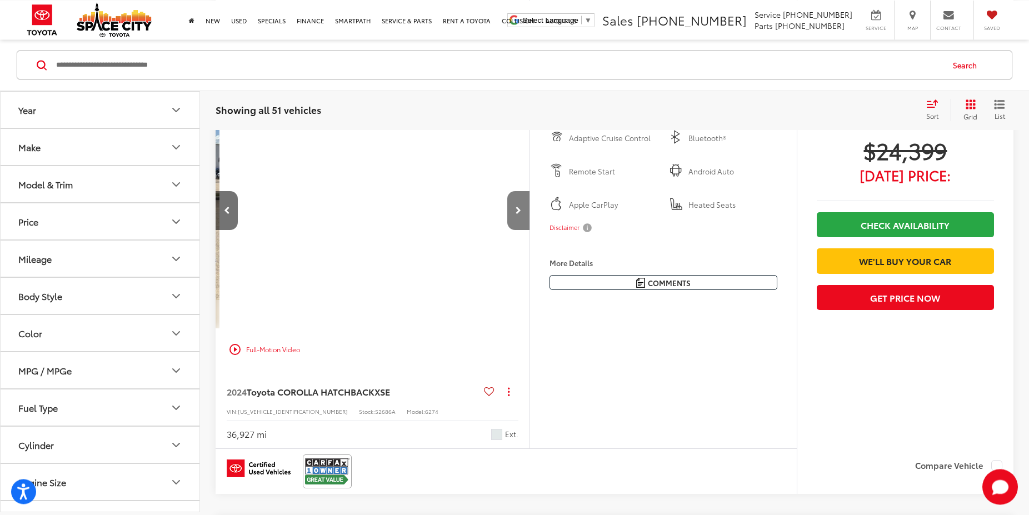
scroll to position [0, 1263]
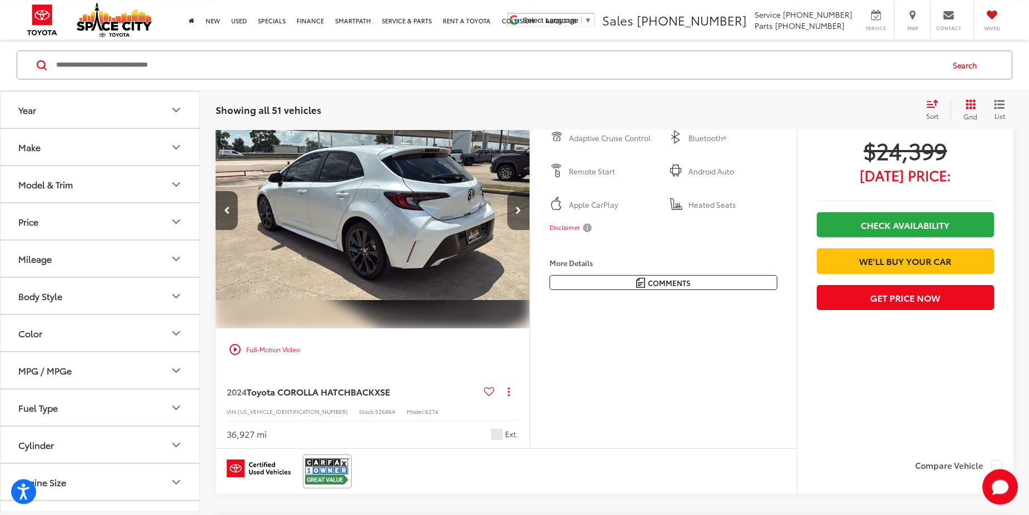
click at [517, 206] on button "Next image" at bounding box center [518, 210] width 22 height 39
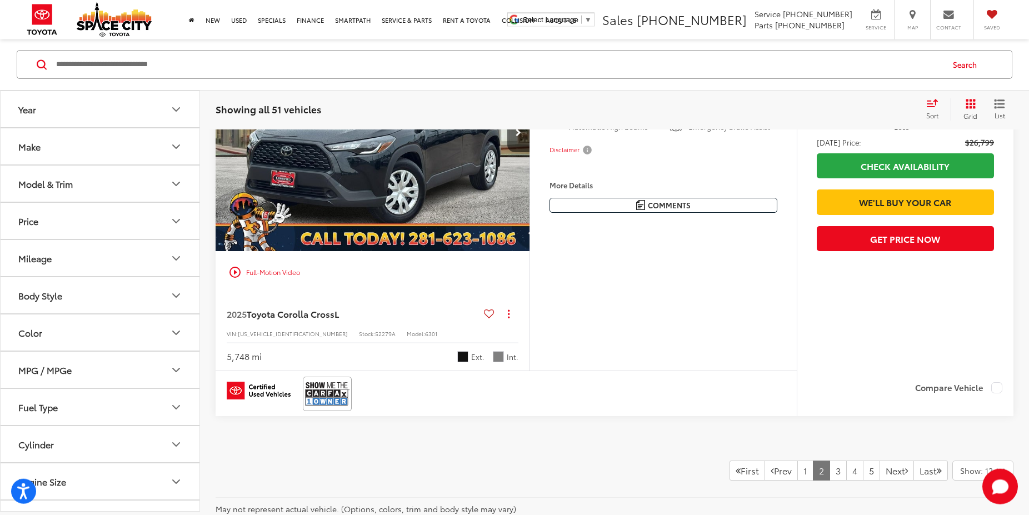
scroll to position [4843, 0]
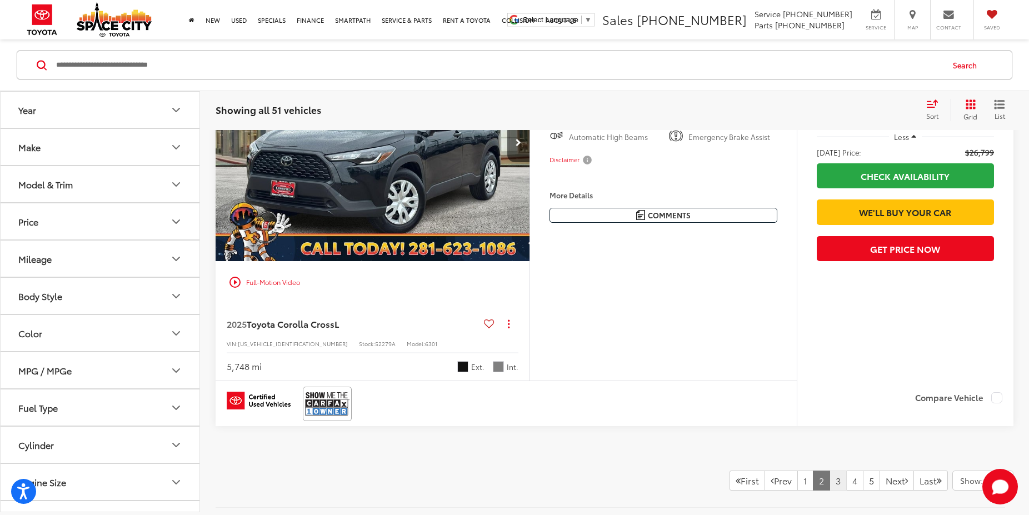
click at [830, 491] on link "3" at bounding box center [838, 481] width 17 height 20
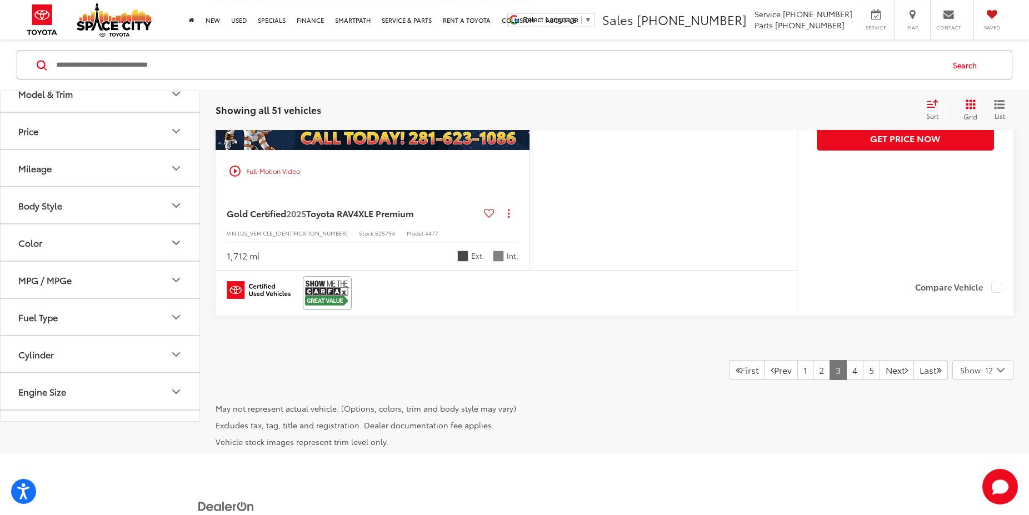
scroll to position [5014, 0]
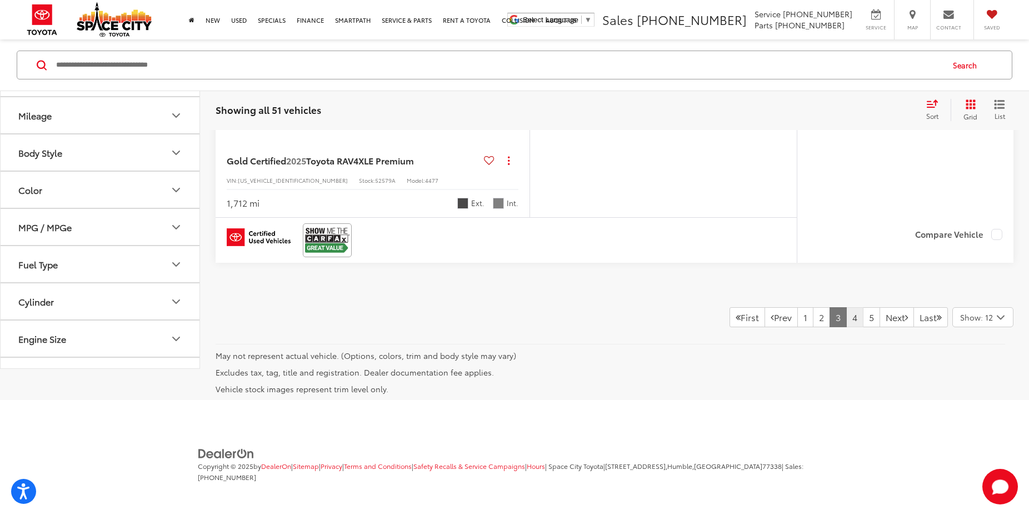
click at [847, 318] on link "4" at bounding box center [855, 317] width 17 height 20
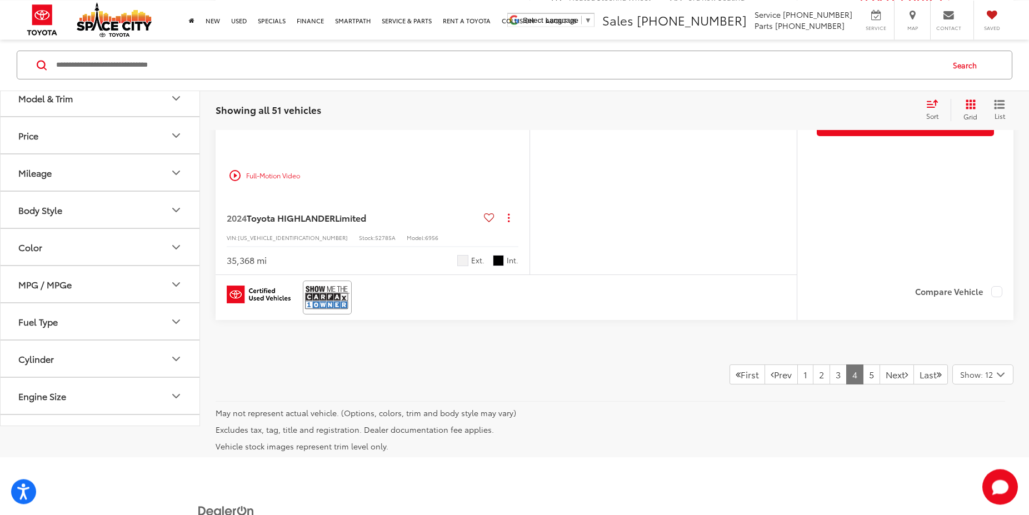
scroll to position [4994, 0]
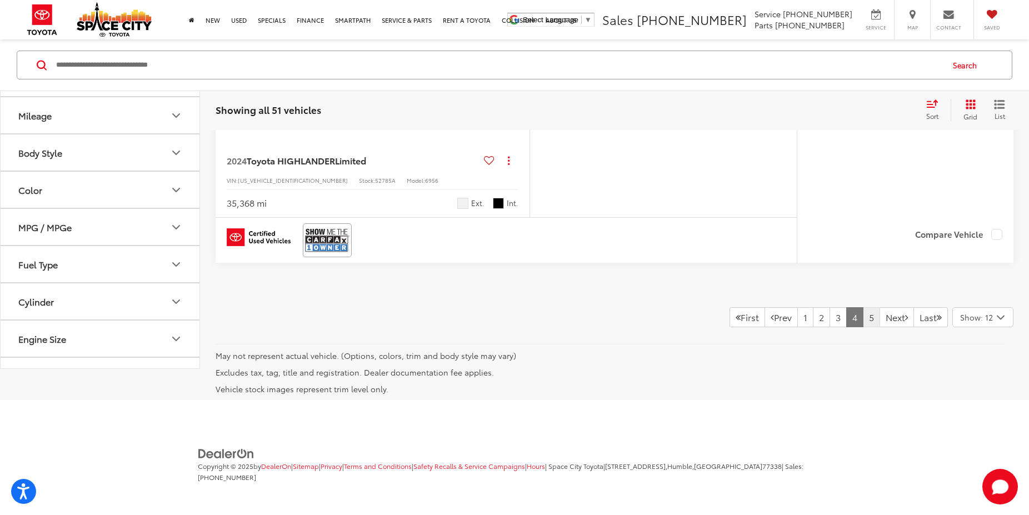
click at [863, 319] on link "5" at bounding box center [871, 317] width 17 height 20
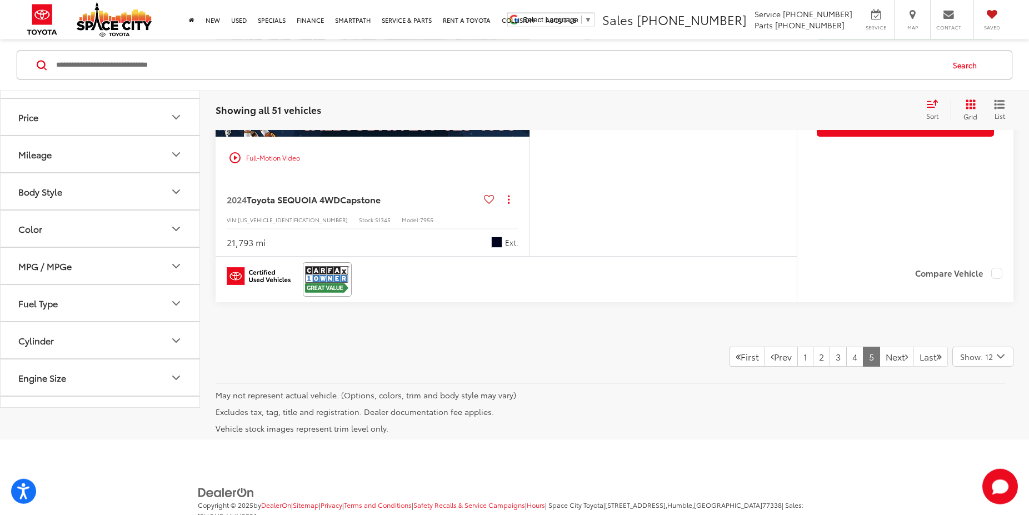
scroll to position [1180, 0]
